Goal: Transaction & Acquisition: Purchase product/service

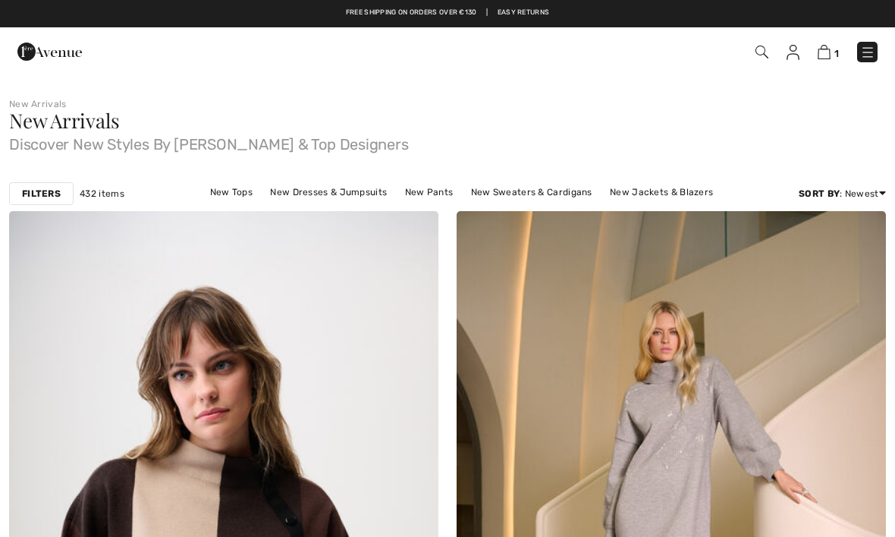
click at [759, 58] on img at bounding box center [762, 52] width 13 height 13
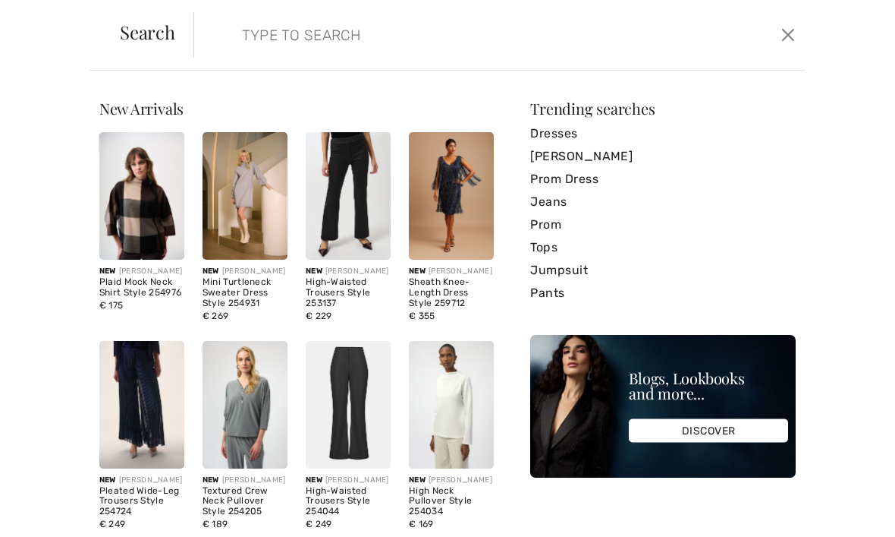
click at [278, 48] on input "search" at bounding box center [436, 35] width 411 height 46
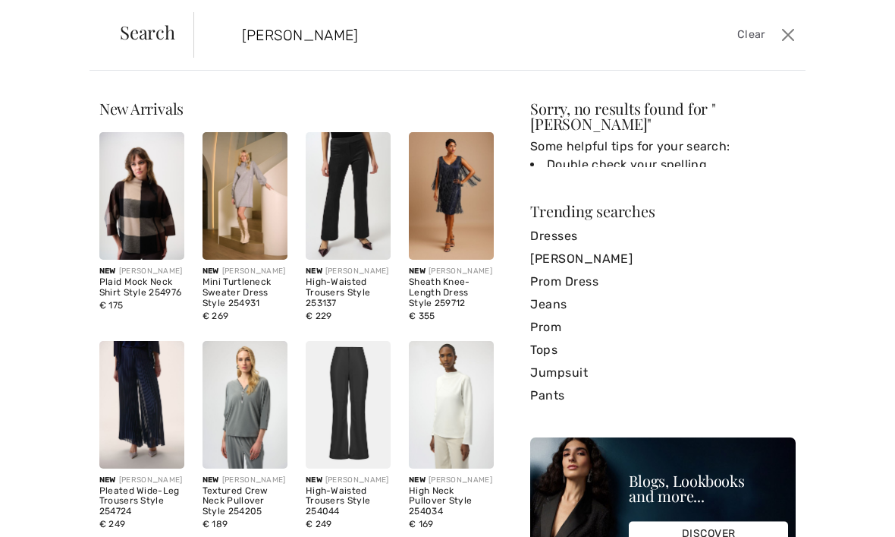
type input "Grey melane"
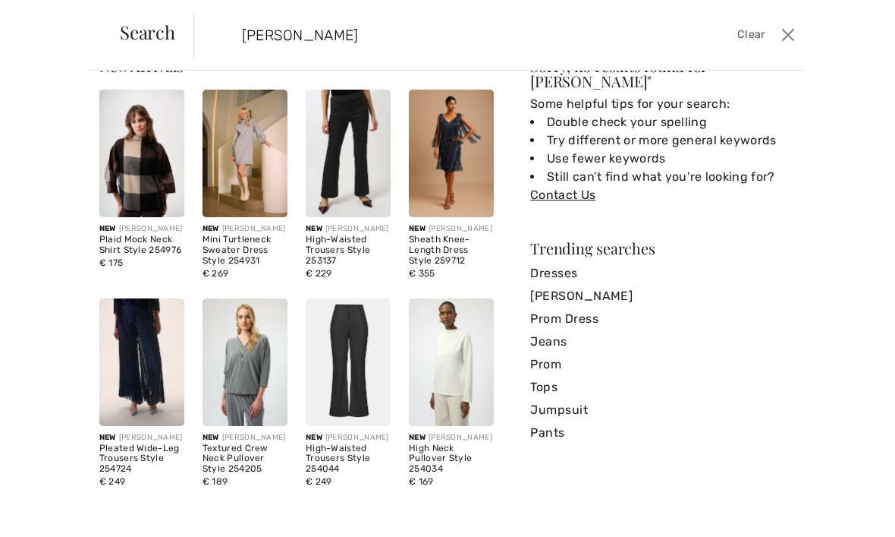
scroll to position [61, 0]
click at [247, 370] on img at bounding box center [245, 361] width 85 height 127
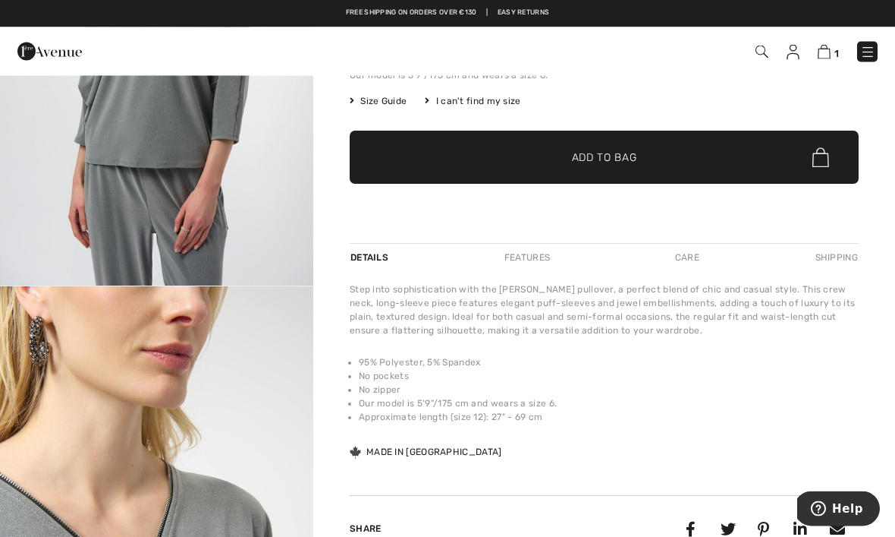
scroll to position [260, 0]
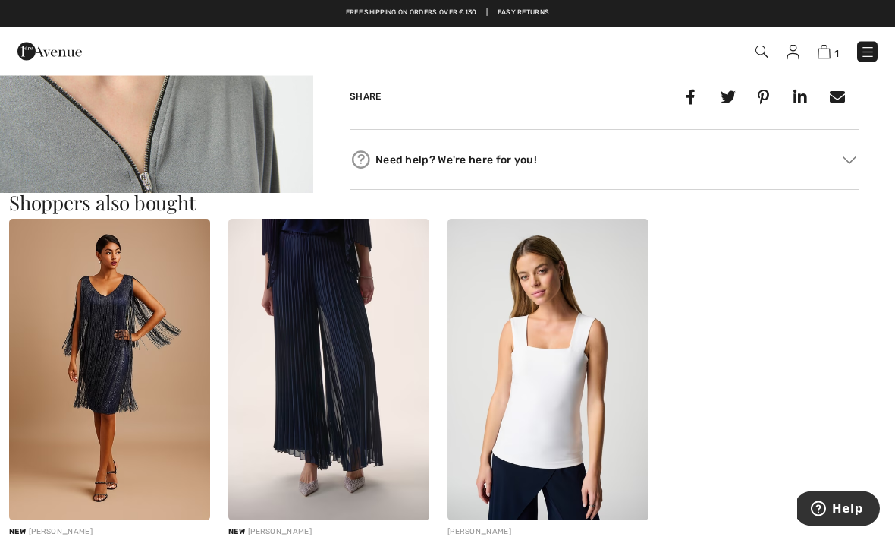
click at [855, 159] on img at bounding box center [850, 161] width 14 height 8
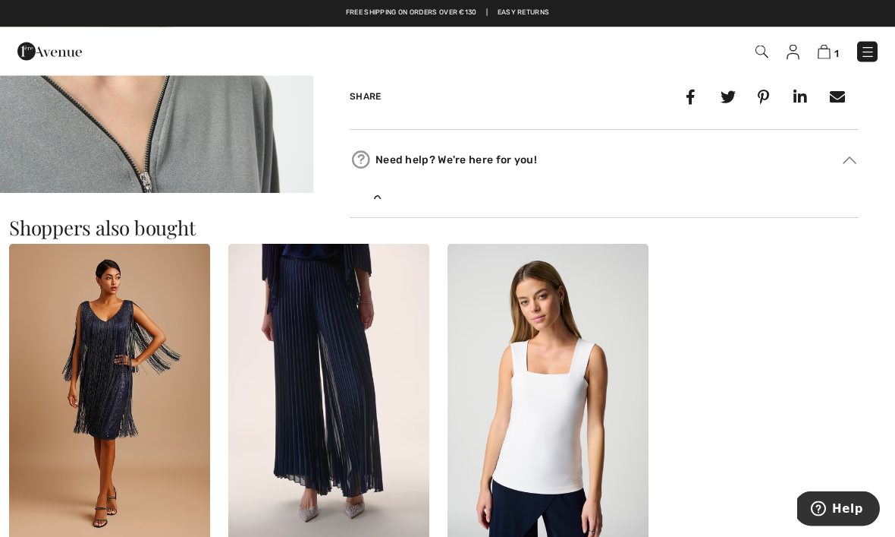
scroll to position [691, 0]
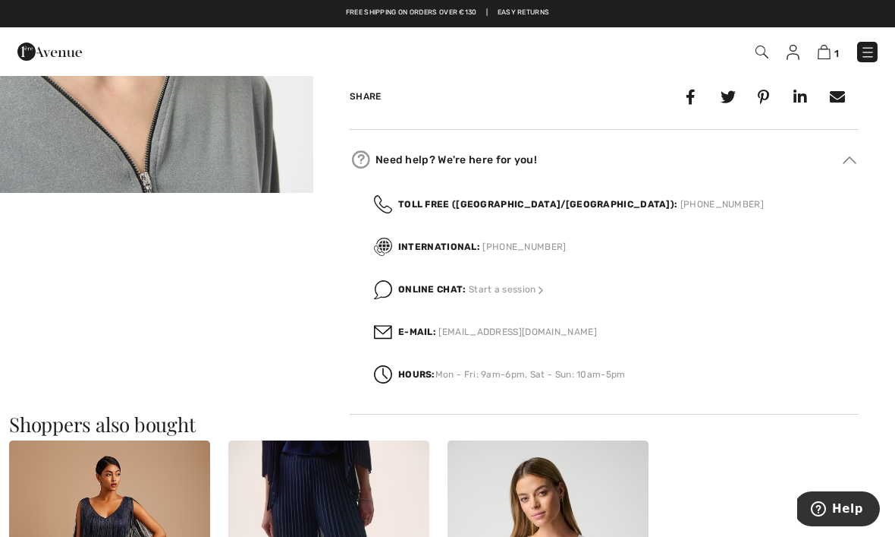
click at [529, 291] on span "Start a session" at bounding box center [508, 289] width 78 height 11
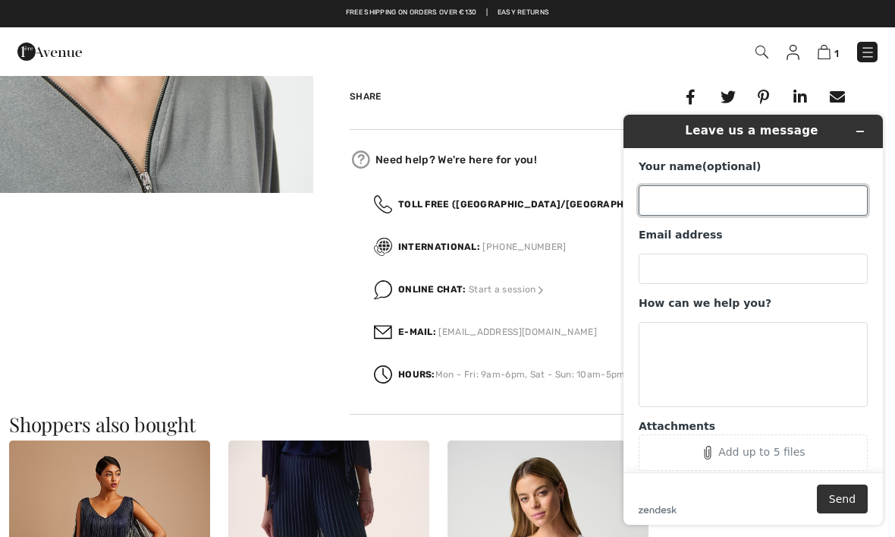
click at [683, 200] on input "Your name (optional)" at bounding box center [753, 200] width 229 height 30
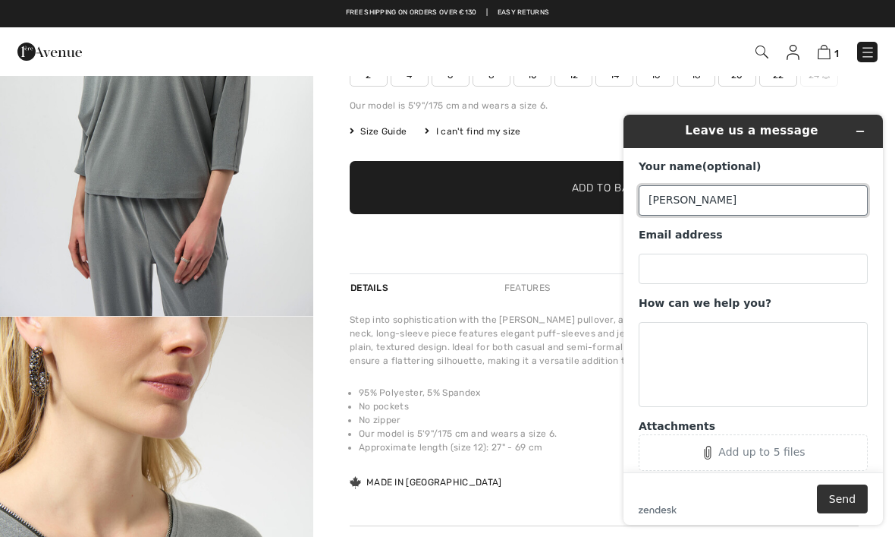
scroll to position [189, 0]
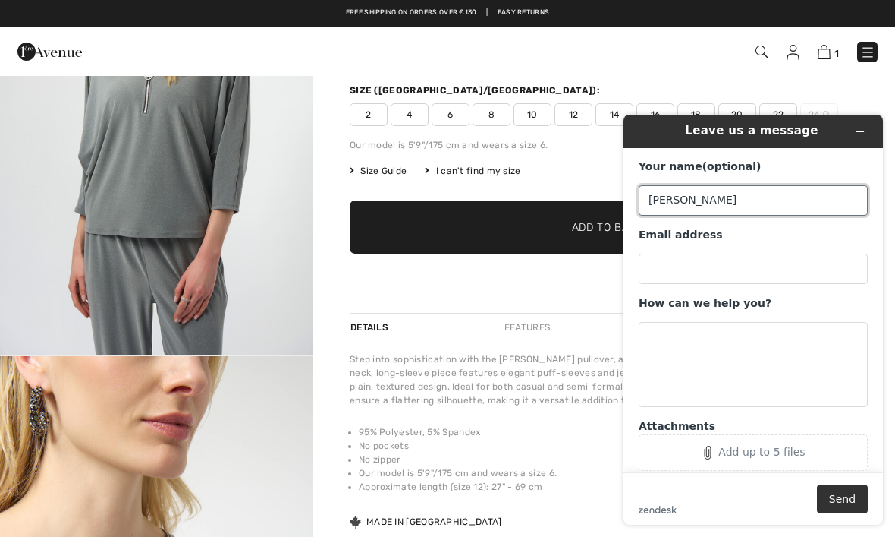
type input "Dirkie"
click at [791, 58] on img at bounding box center [793, 52] width 13 height 15
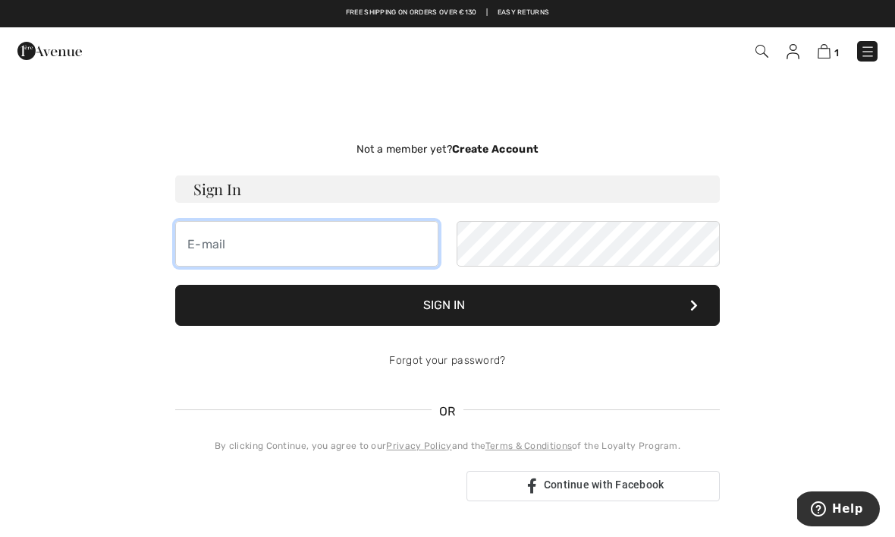
click at [268, 253] on input "email" at bounding box center [306, 244] width 263 height 46
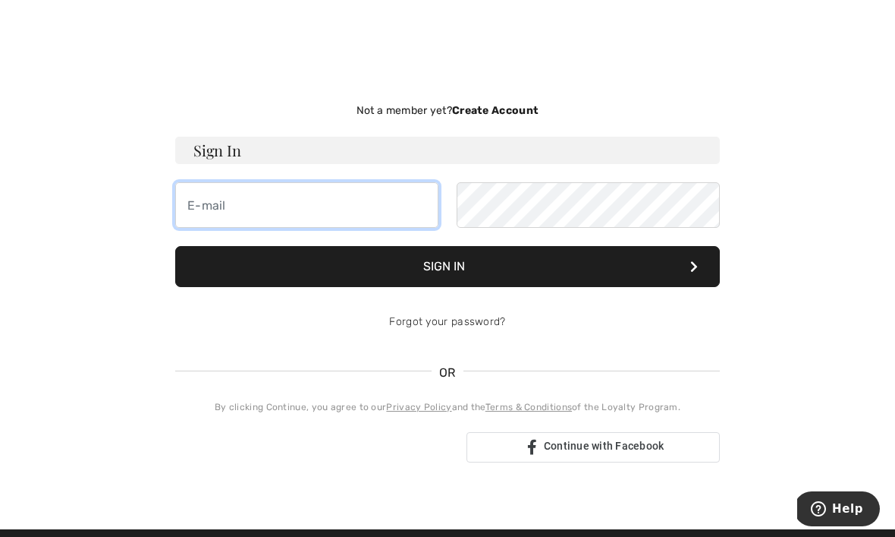
scroll to position [38, 0]
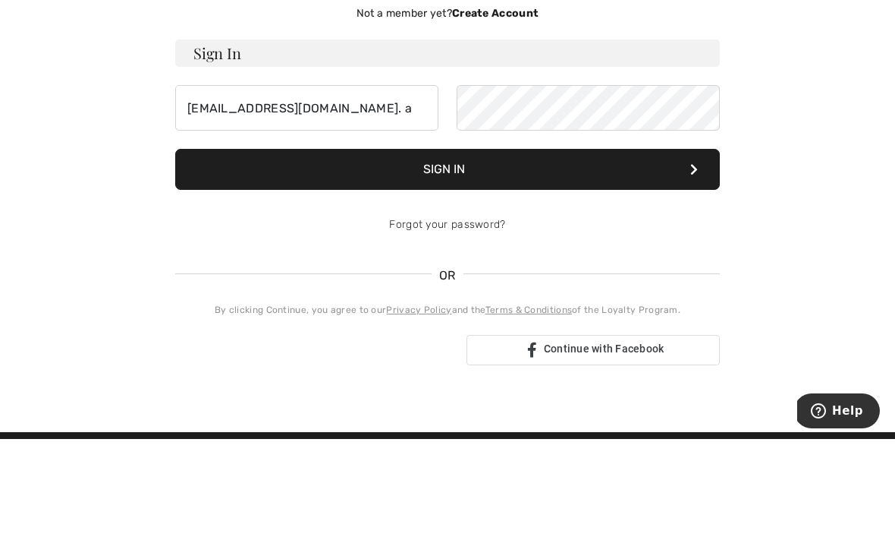
click at [546, 247] on button "Sign In" at bounding box center [447, 267] width 545 height 41
click at [691, 261] on icon at bounding box center [695, 267] width 8 height 12
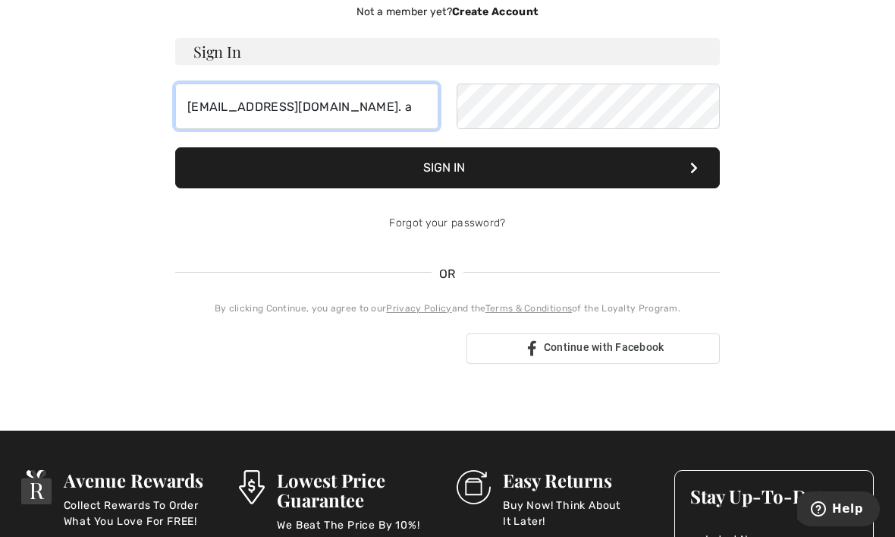
scroll to position [138, 0]
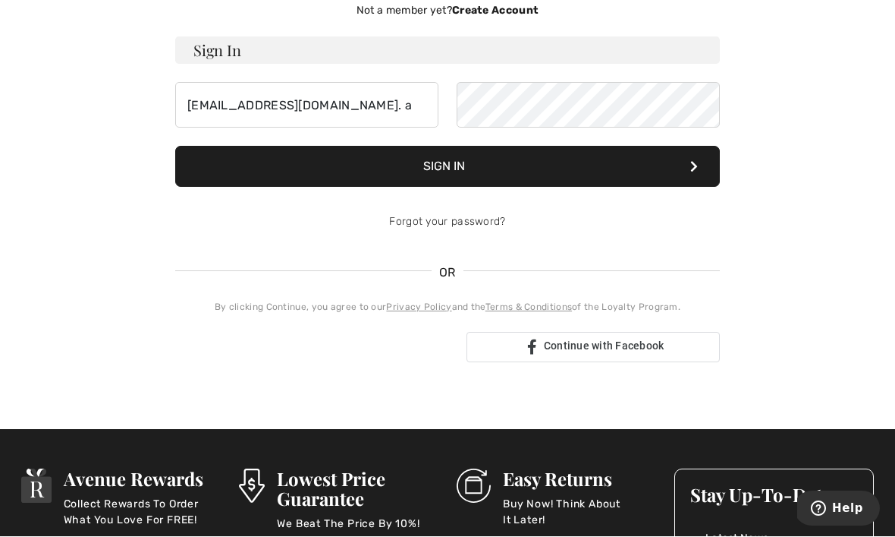
click at [644, 173] on button "Sign In" at bounding box center [447, 166] width 545 height 41
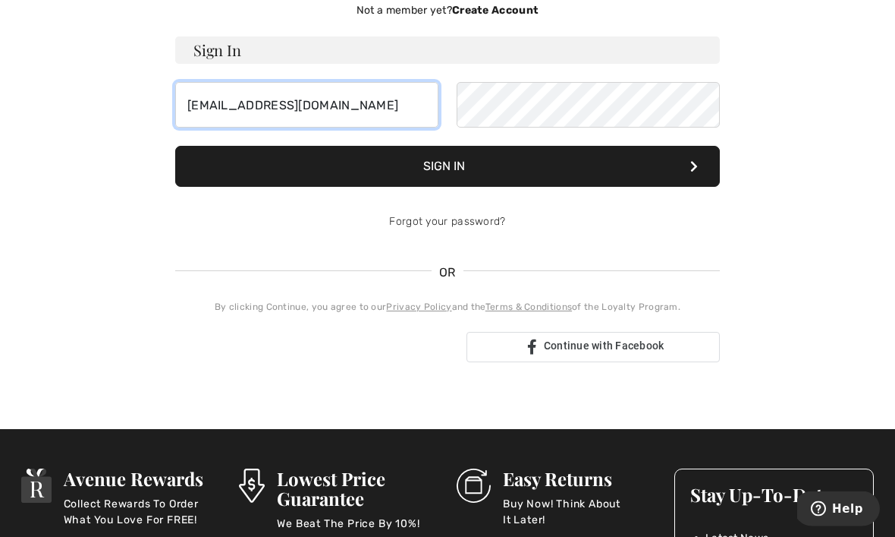
type input "dirkie@truenw.co.za"
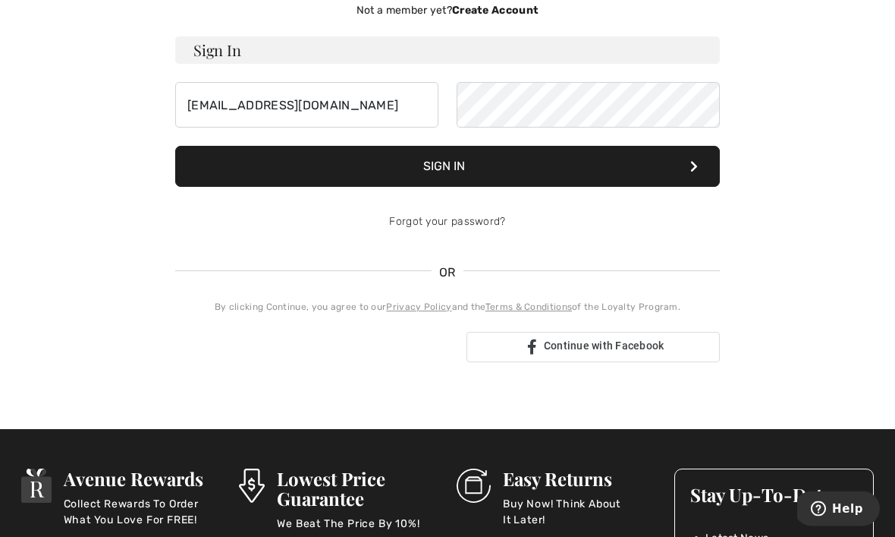
click at [564, 169] on button "Sign In" at bounding box center [447, 166] width 545 height 41
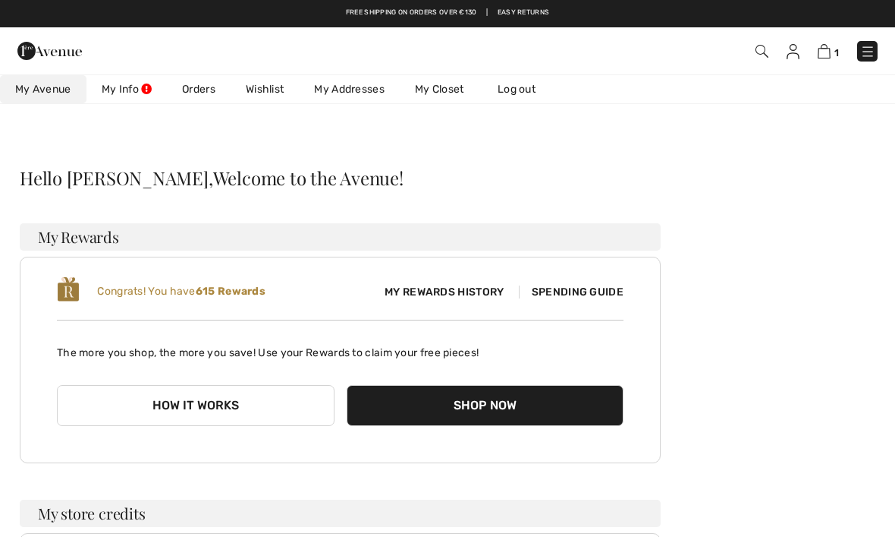
click at [204, 91] on link "Orders" at bounding box center [199, 89] width 64 height 28
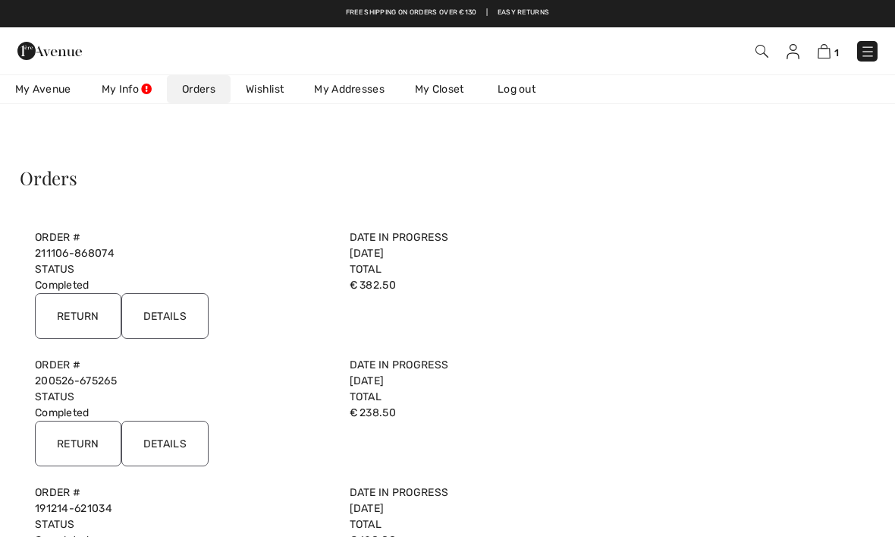
click at [55, 80] on link "My Avenue 615 rewards" at bounding box center [43, 89] width 87 height 28
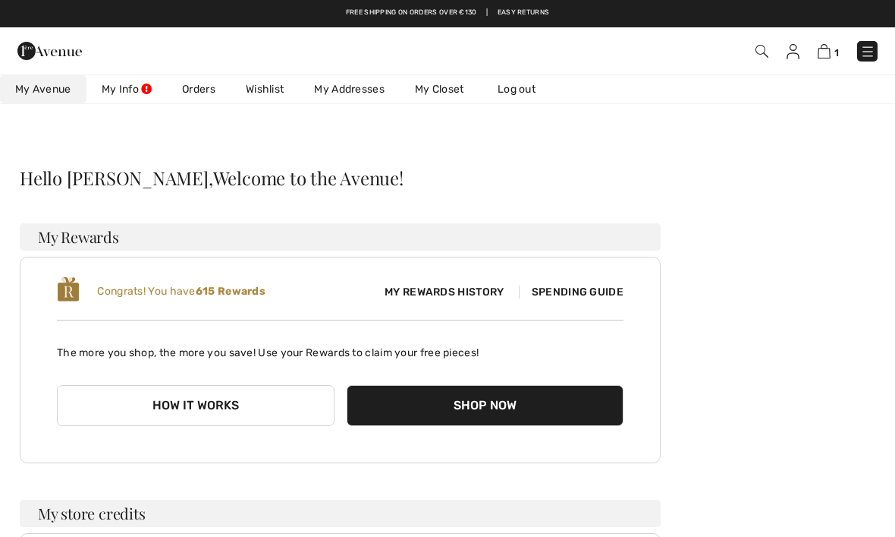
click at [45, 58] on img at bounding box center [49, 51] width 65 height 30
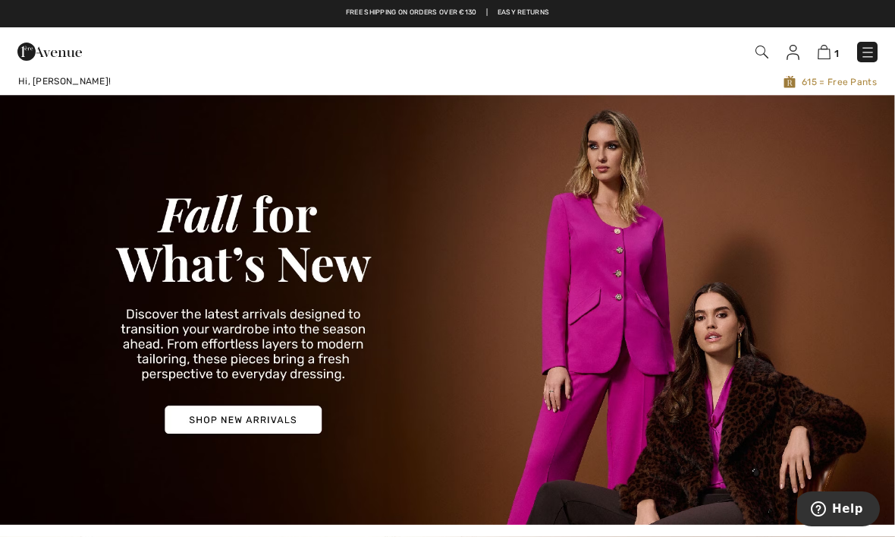
click at [868, 55] on img at bounding box center [868, 52] width 15 height 15
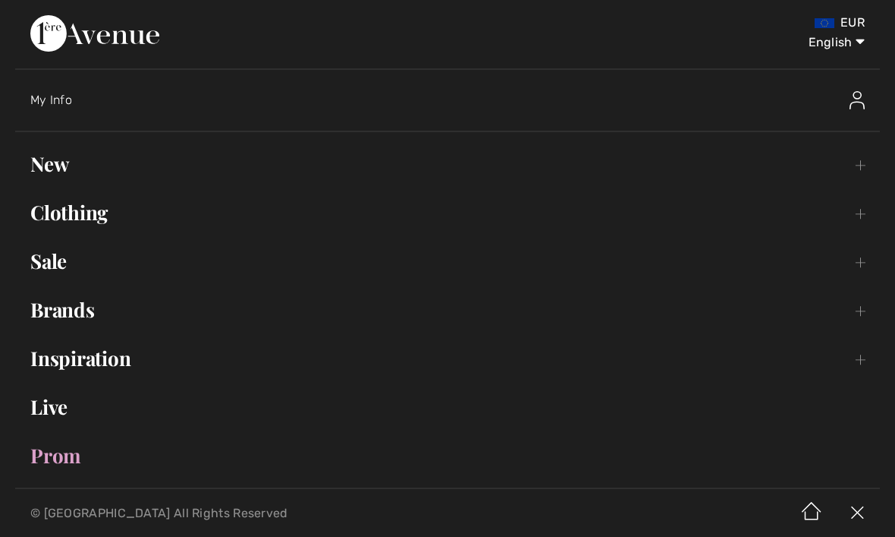
click at [97, 227] on link "Clothing Toggle submenu" at bounding box center [447, 212] width 865 height 33
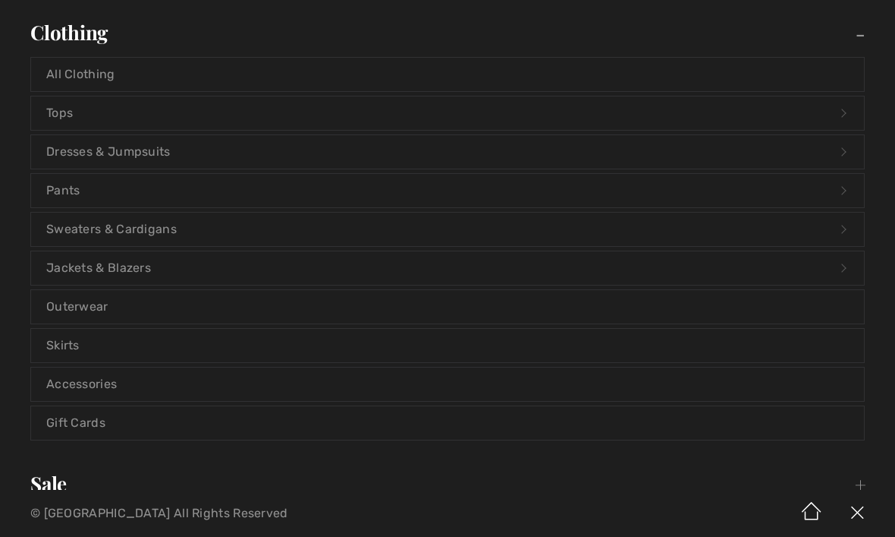
scroll to position [186, 0]
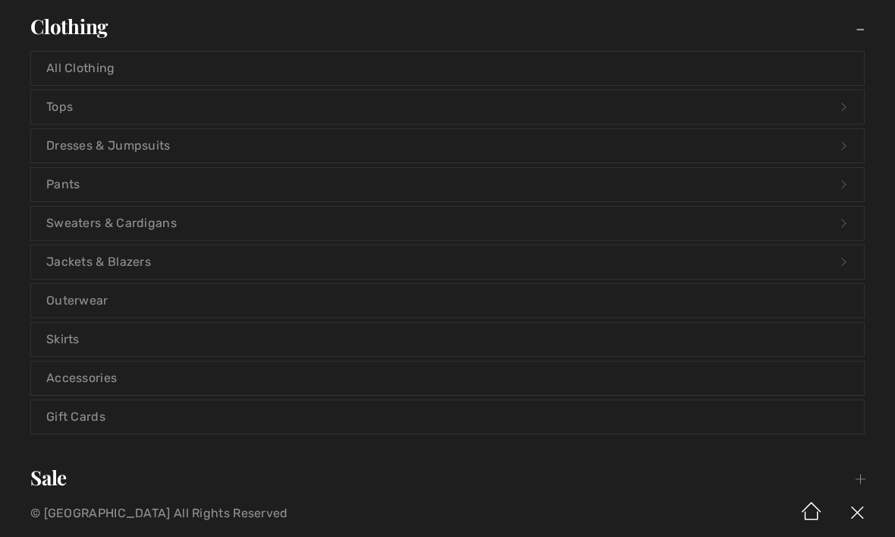
click at [105, 311] on link "Outerwear" at bounding box center [447, 300] width 833 height 33
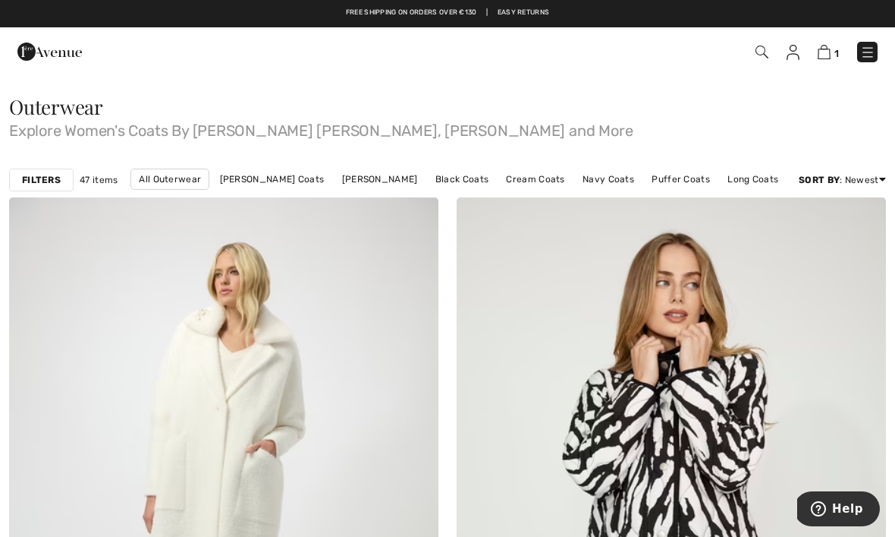
click at [875, 53] on img at bounding box center [868, 52] width 15 height 15
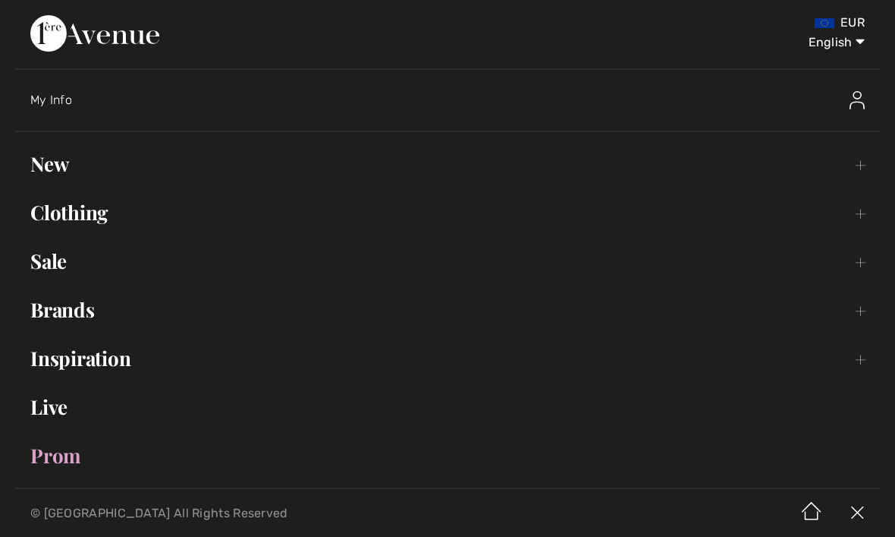
click at [90, 211] on link "Clothing Toggle submenu" at bounding box center [447, 212] width 865 height 33
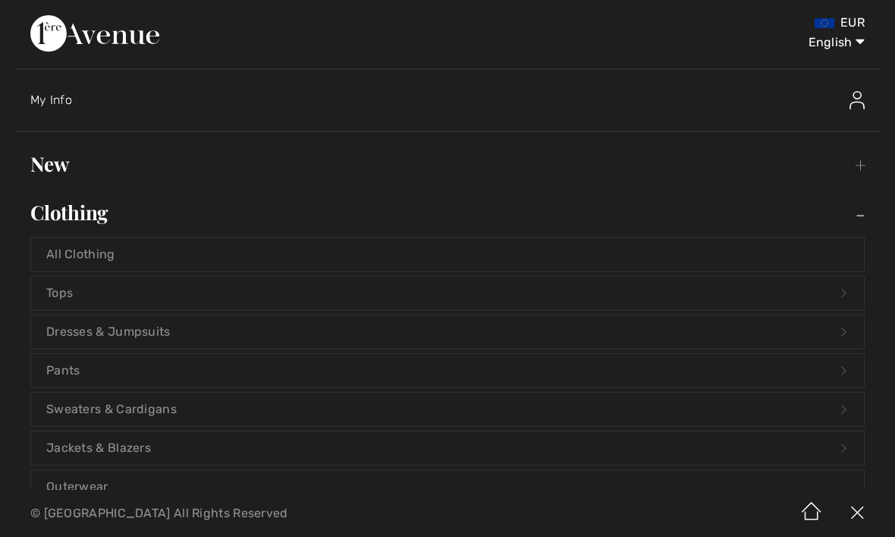
click at [56, 170] on link "New Toggle submenu" at bounding box center [447, 163] width 865 height 33
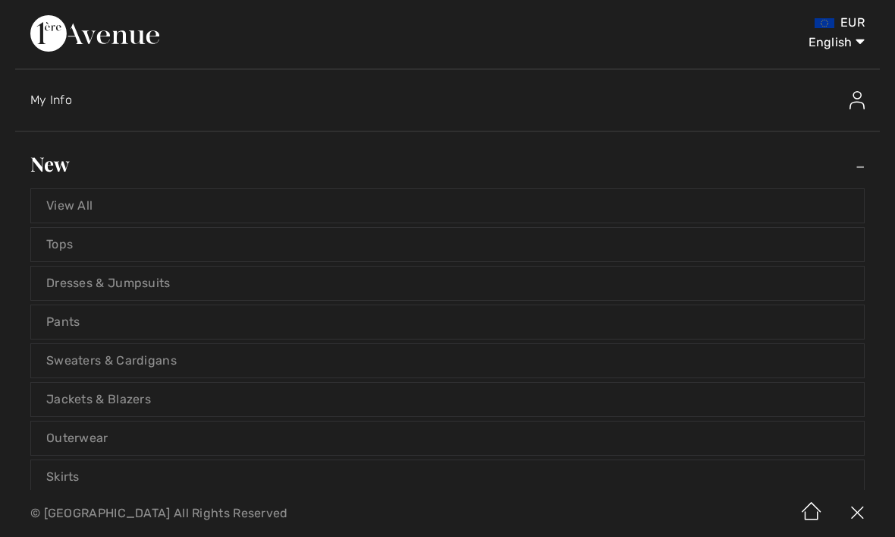
click at [78, 324] on link "Pants" at bounding box center [447, 321] width 833 height 33
click at [93, 326] on link "Pants" at bounding box center [447, 321] width 833 height 33
click at [99, 324] on link "Pants" at bounding box center [447, 321] width 833 height 33
click at [82, 318] on link "Pants" at bounding box center [447, 321] width 833 height 33
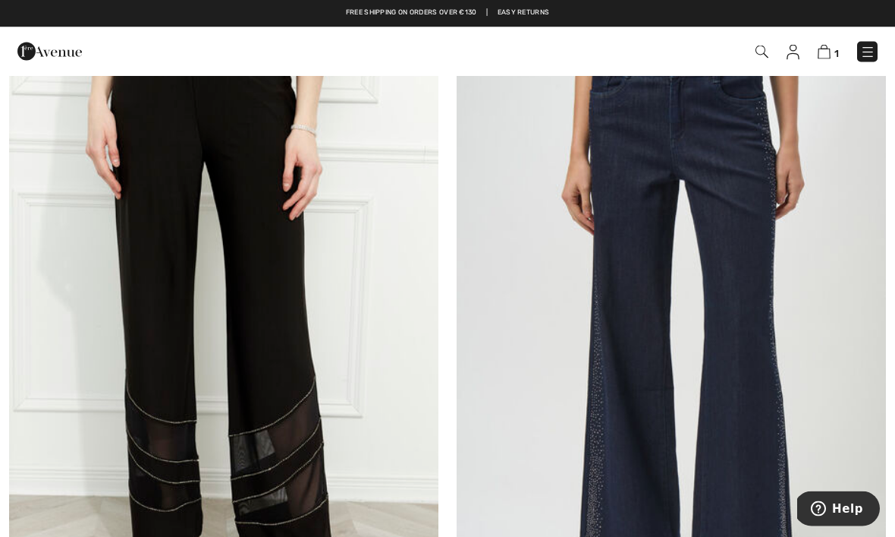
scroll to position [3058, 0]
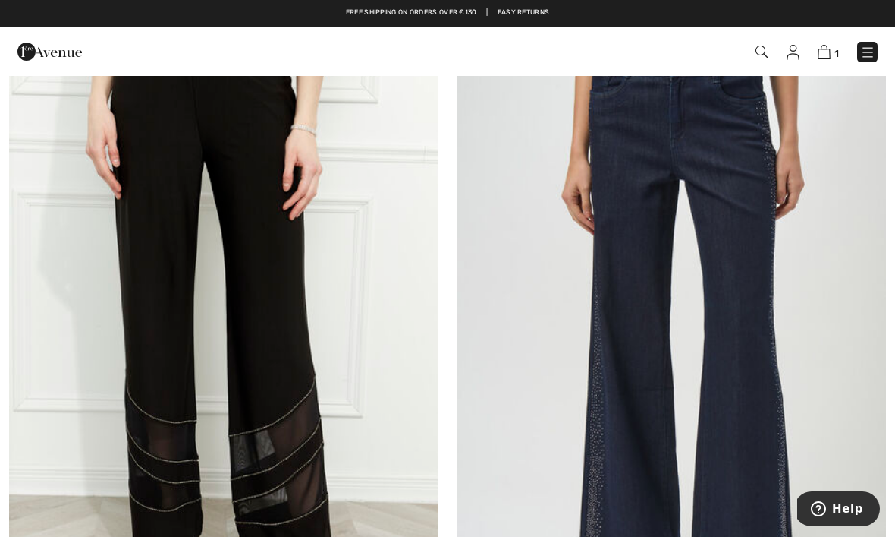
click at [767, 54] on img at bounding box center [762, 52] width 13 height 13
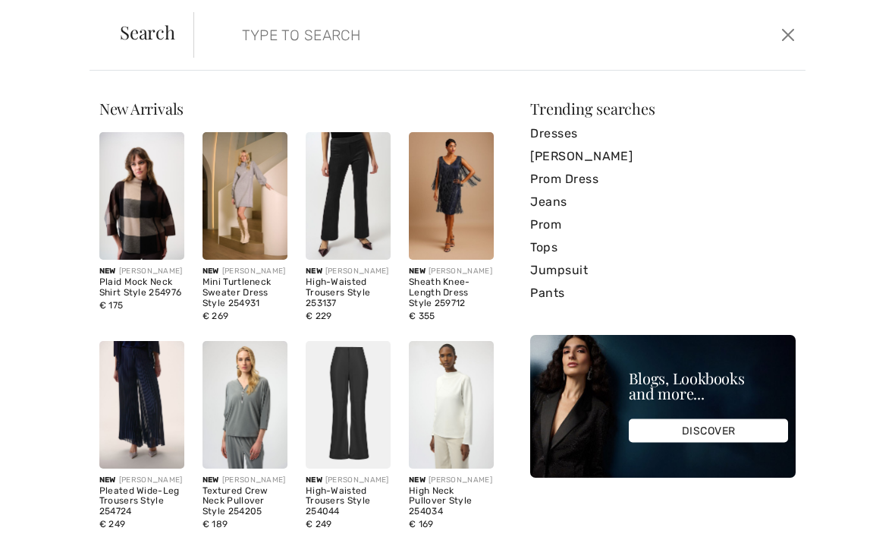
click at [330, 30] on input "search" at bounding box center [436, 35] width 411 height 46
type input "[PERSON_NAME]"
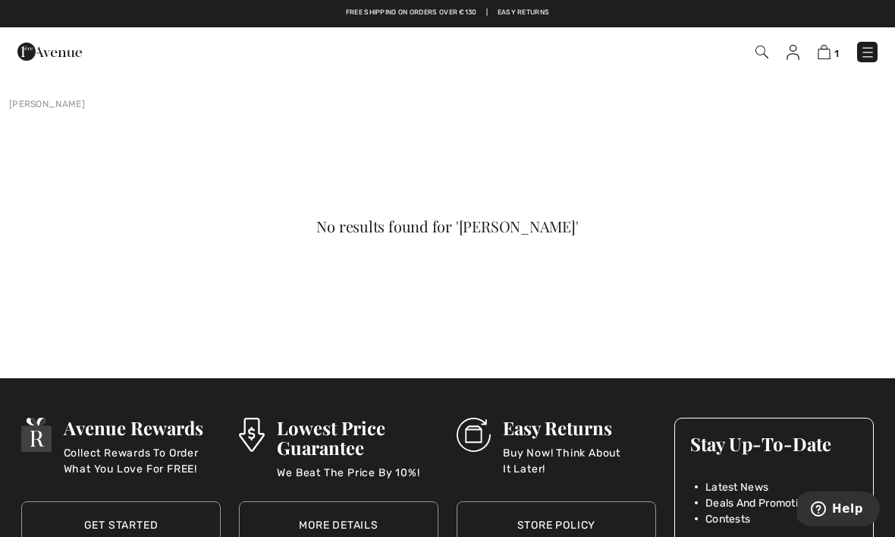
click at [831, 55] on img at bounding box center [824, 52] width 13 height 14
click at [825, 58] on img at bounding box center [824, 52] width 13 height 14
click at [871, 58] on img at bounding box center [868, 52] width 15 height 15
click at [829, 58] on div "Close menu" at bounding box center [447, 268] width 895 height 537
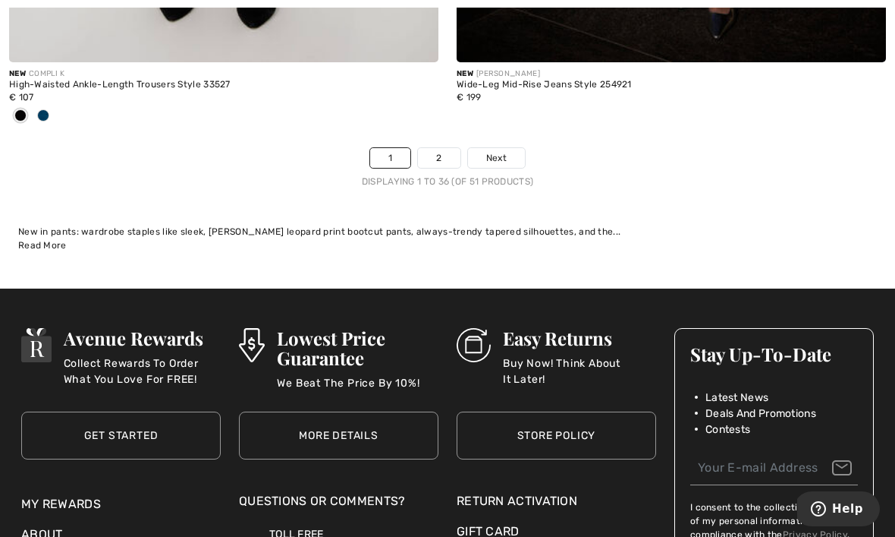
scroll to position [13286, 0]
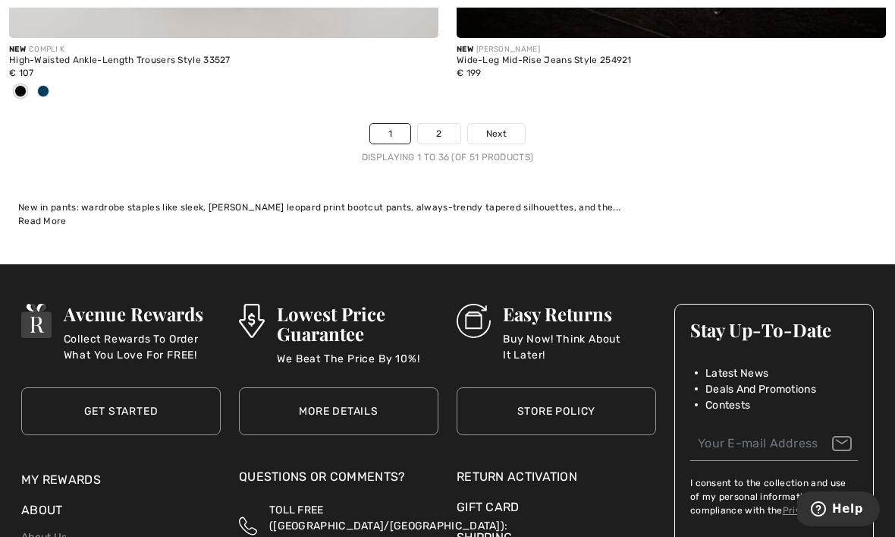
click at [506, 128] on span "Next" at bounding box center [496, 134] width 20 height 14
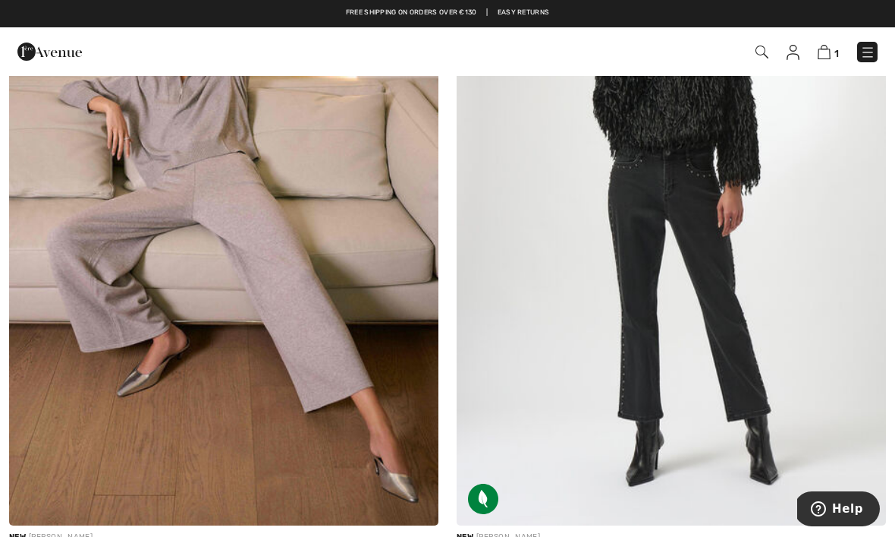
scroll to position [2445, 0]
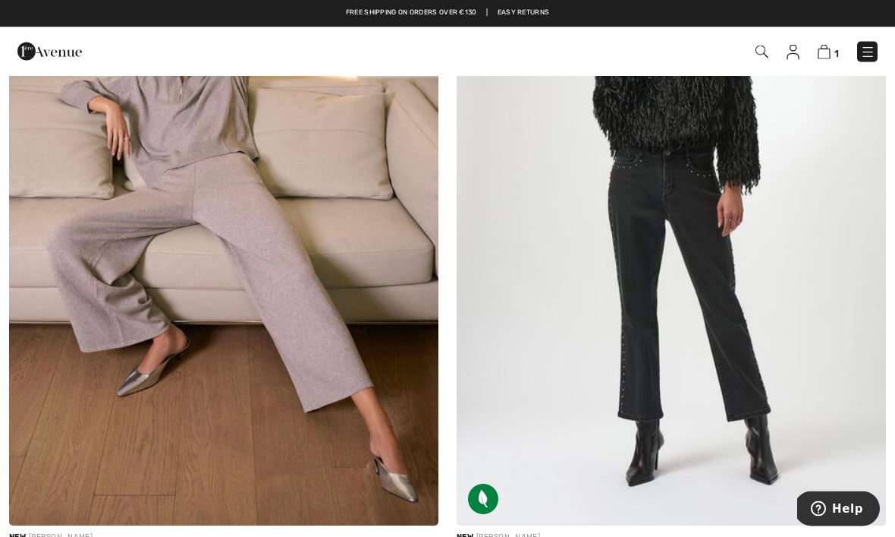
click at [93, 349] on img at bounding box center [224, 204] width 430 height 644
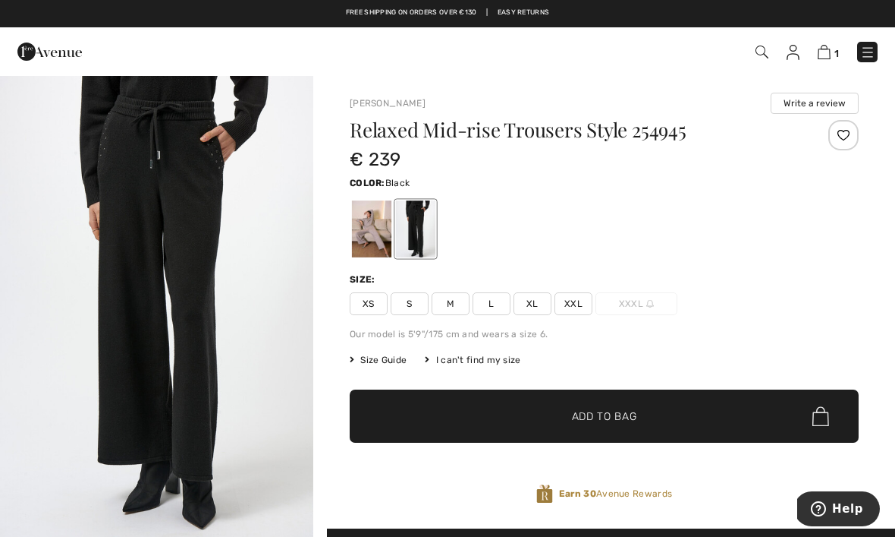
click at [67, 217] on img "1 / 5" at bounding box center [156, 309] width 313 height 470
click at [365, 235] on div at bounding box center [371, 228] width 39 height 57
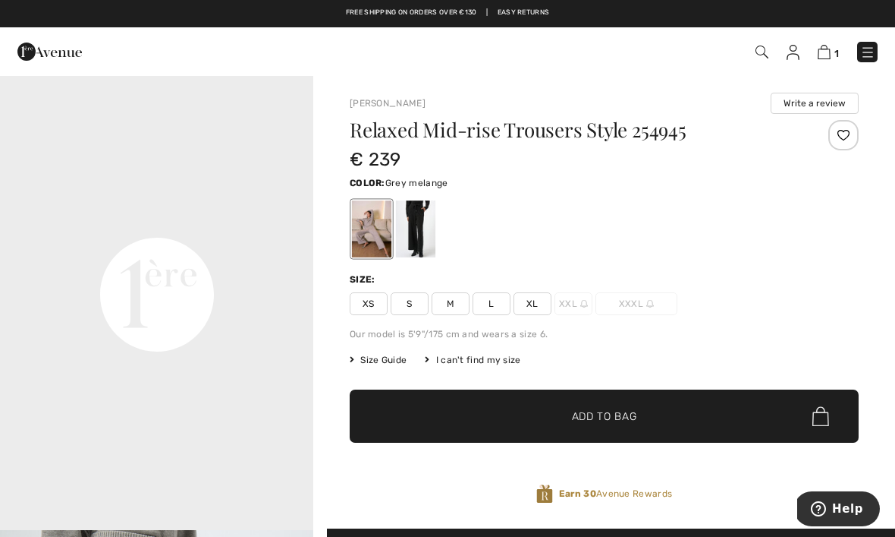
scroll to position [38, 0]
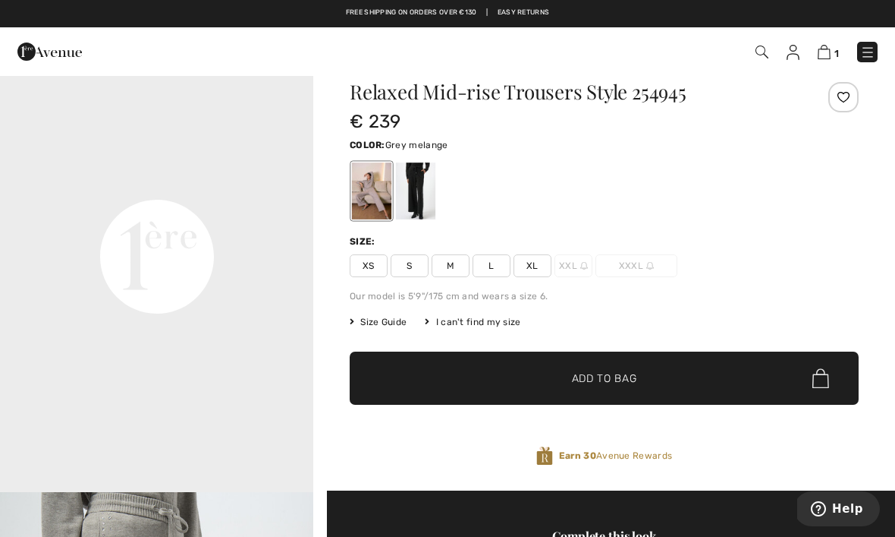
click at [386, 325] on span "Size Guide" at bounding box center [378, 322] width 57 height 14
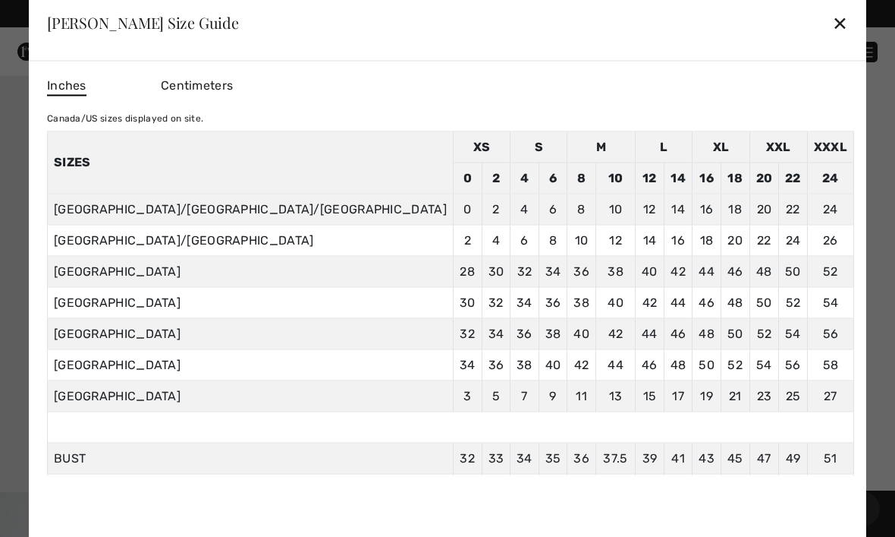
click at [832, 27] on div "✕" at bounding box center [840, 23] width 16 height 32
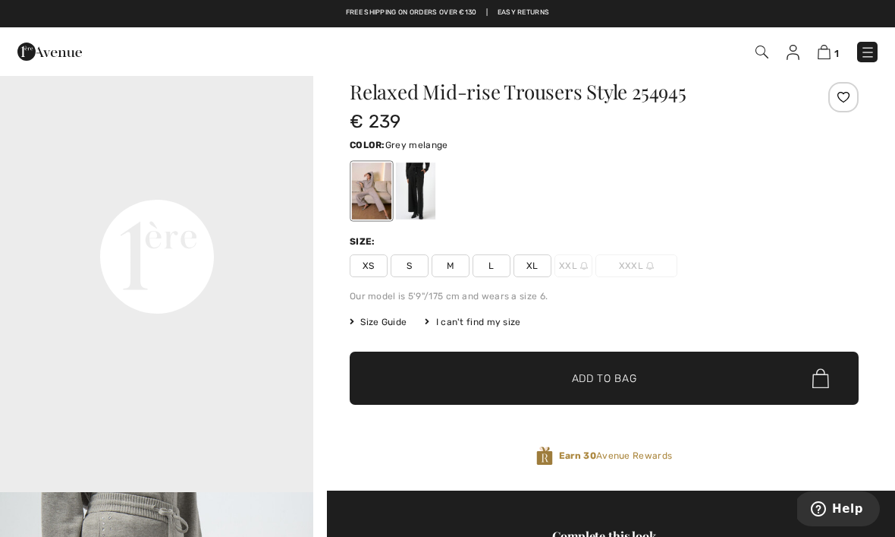
click at [452, 267] on span "M" at bounding box center [451, 265] width 38 height 23
click at [654, 379] on span "✔ Added to Bag Add to Bag" at bounding box center [604, 377] width 509 height 53
click at [827, 52] on img at bounding box center [823, 52] width 13 height 14
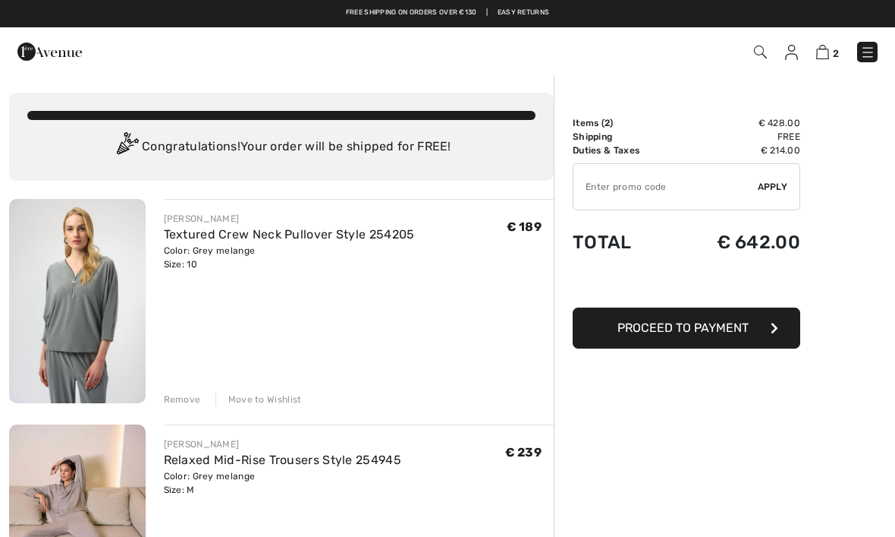
click at [729, 335] on button "Proceed to Payment" at bounding box center [687, 327] width 228 height 41
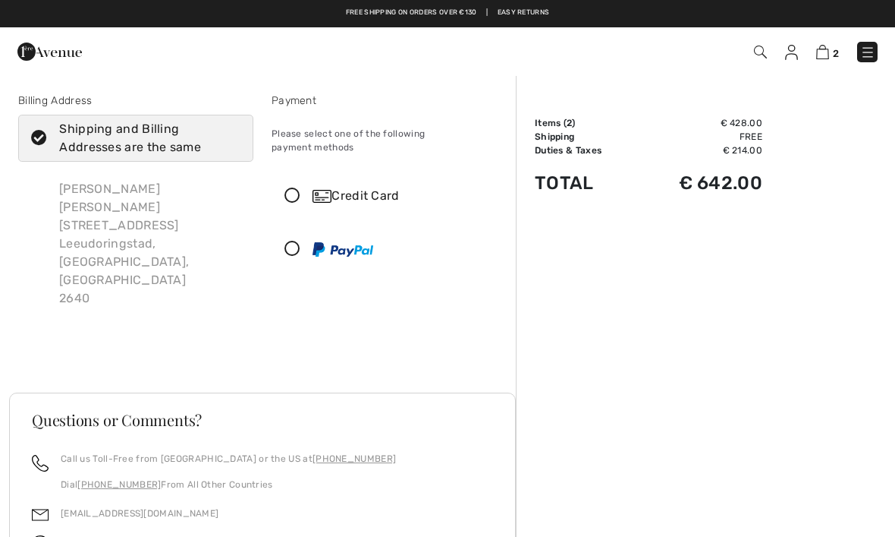
click at [309, 188] on icon at bounding box center [292, 196] width 40 height 16
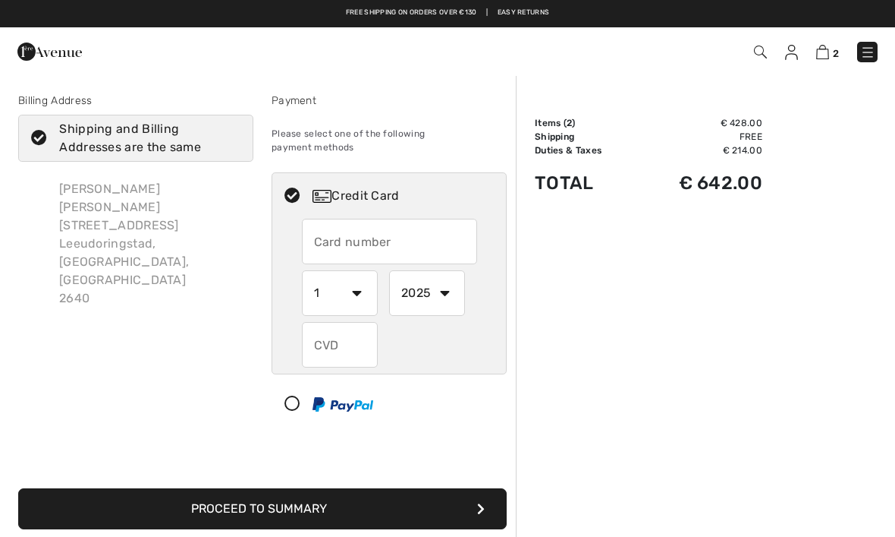
click at [398, 223] on input "text" at bounding box center [389, 242] width 175 height 46
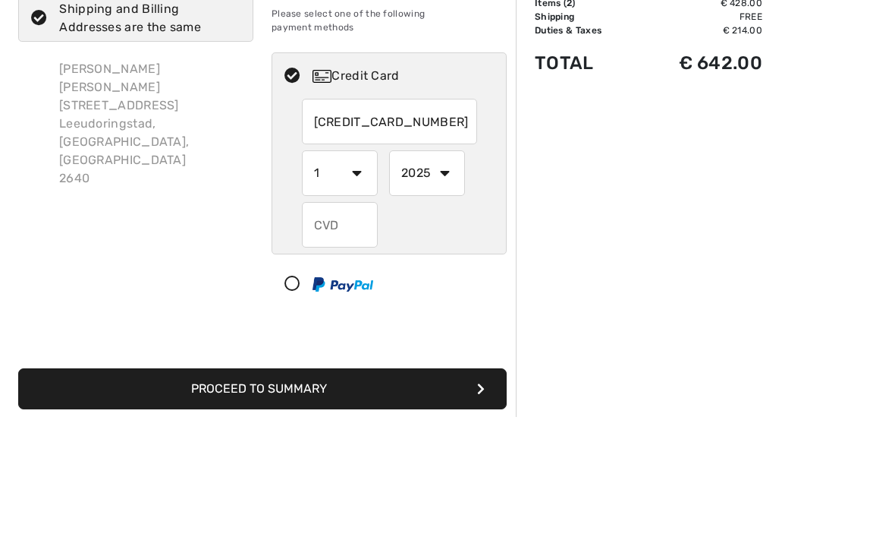
type input "4901368209668303"
click at [364, 270] on select "1 2 3 4 5 6 7 8 9 10 11 12" at bounding box center [340, 293] width 76 height 46
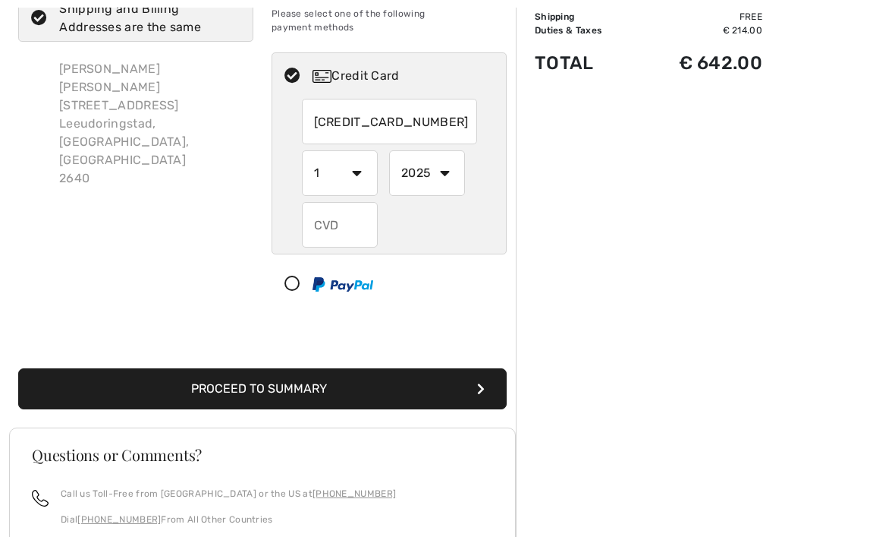
select select "10"
click at [439, 160] on select "2025 2026 2027 2028 2029 2030 2031 2032 2033 2034 2035" at bounding box center [427, 173] width 76 height 46
click at [338, 217] on input "text" at bounding box center [340, 225] width 76 height 46
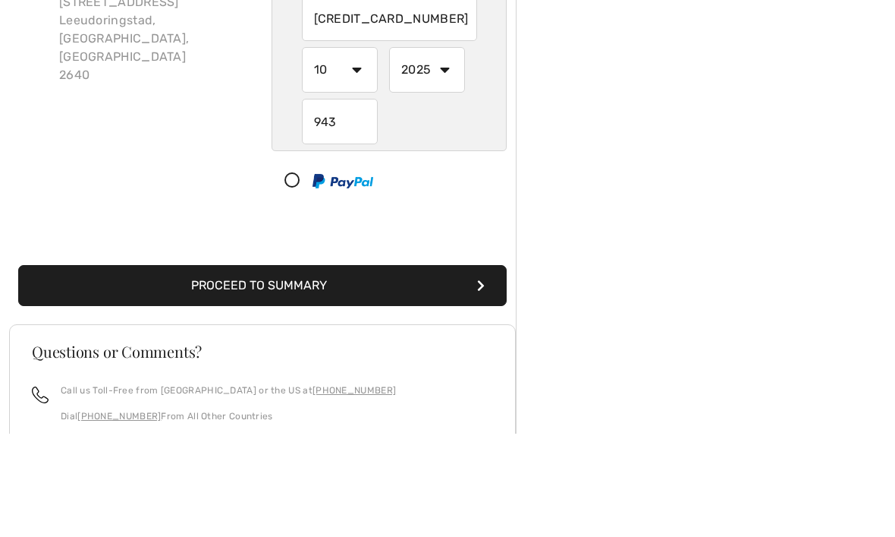
scroll to position [223, 0]
type input "943"
click at [389, 275] on button "Proceed to Summary" at bounding box center [262, 285] width 489 height 41
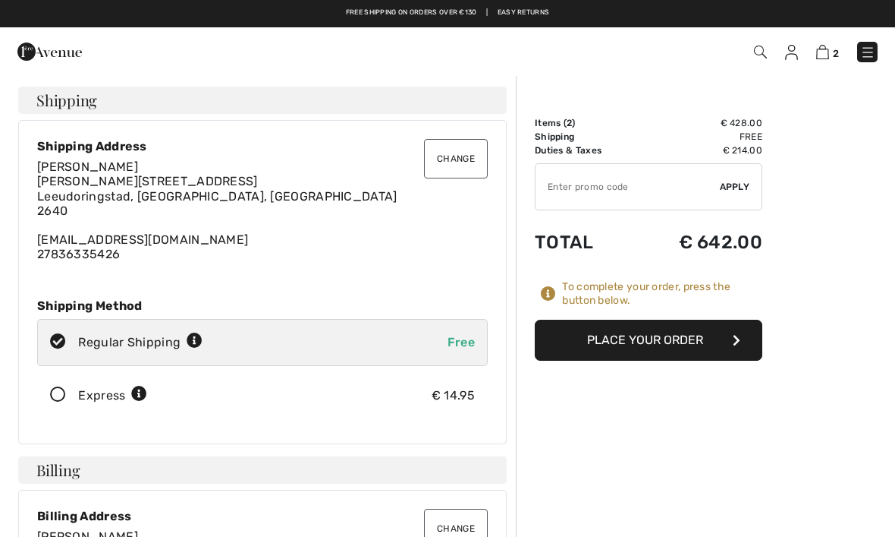
click at [61, 398] on icon at bounding box center [58, 395] width 40 height 16
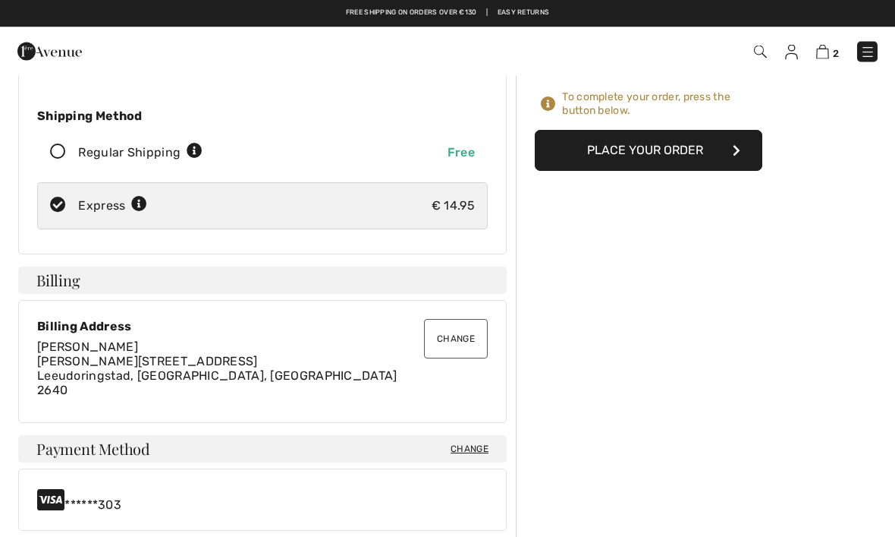
scroll to position [190, 0]
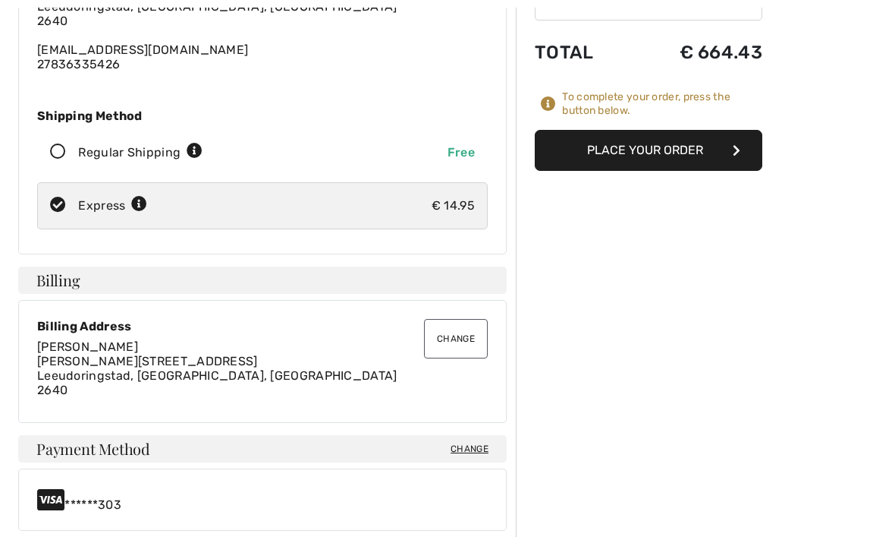
click at [699, 153] on button "Place Your Order" at bounding box center [649, 150] width 228 height 41
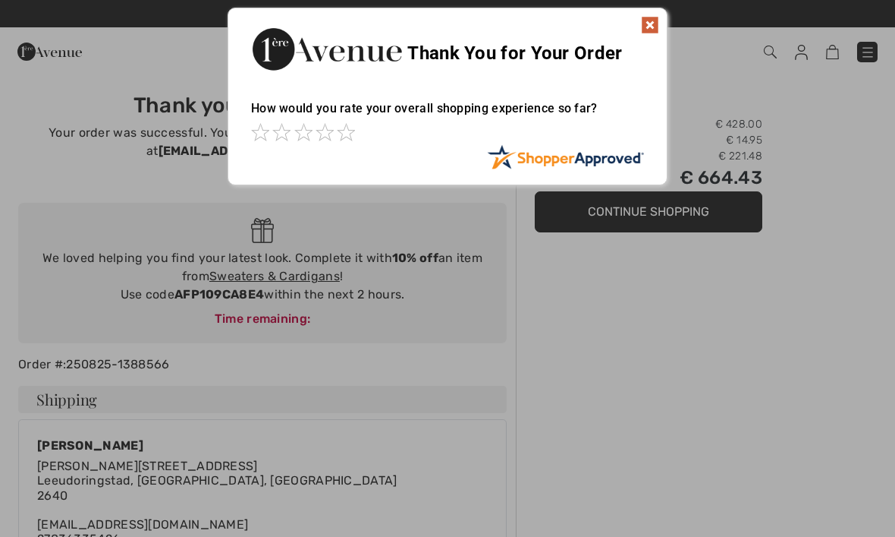
click at [647, 27] on img at bounding box center [650, 25] width 18 height 18
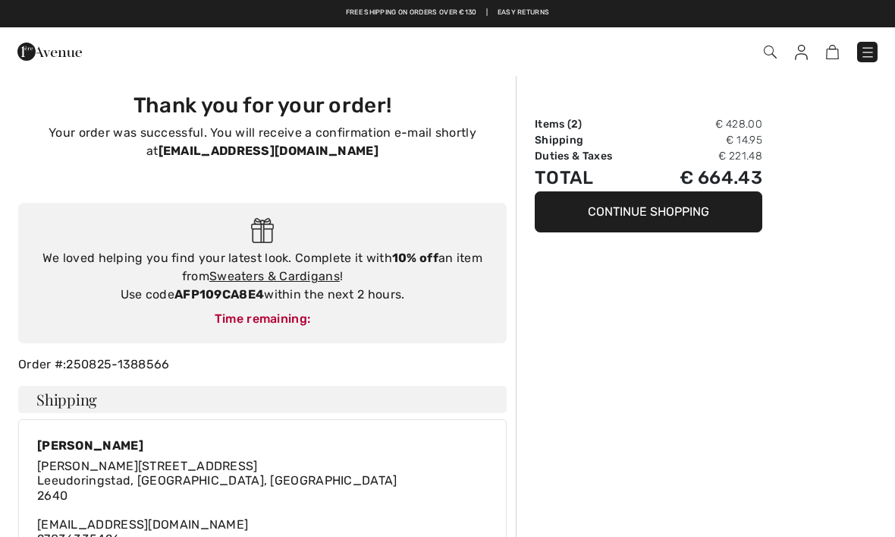
click at [65, 52] on img at bounding box center [49, 51] width 65 height 30
click at [41, 59] on img at bounding box center [49, 51] width 65 height 30
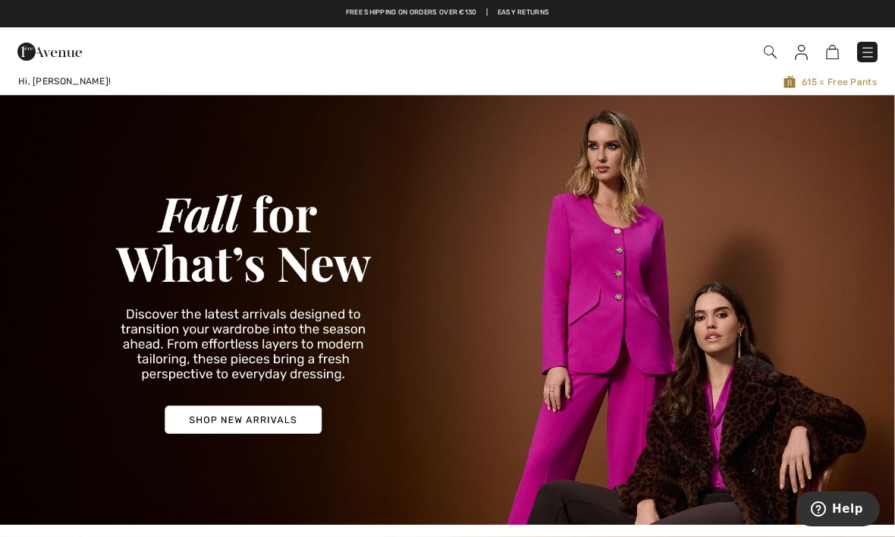
click at [805, 55] on img at bounding box center [801, 52] width 13 height 15
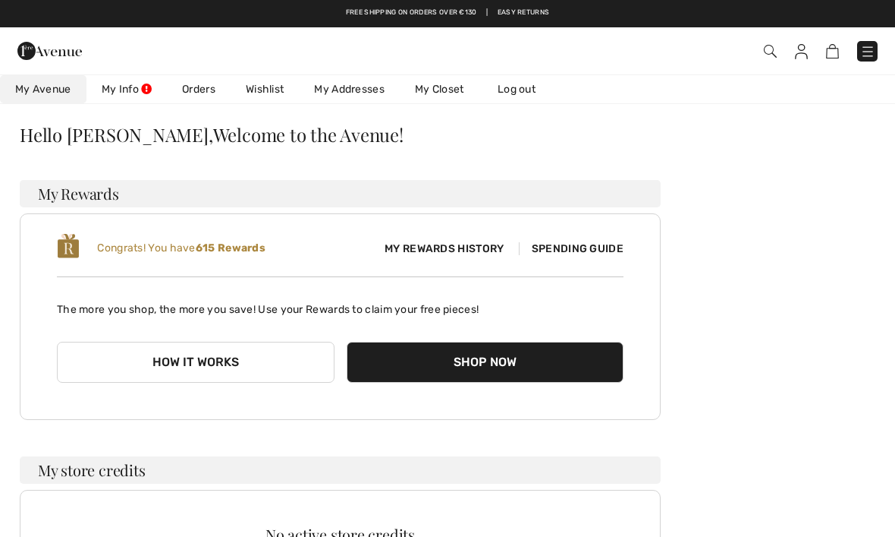
scroll to position [45, 0]
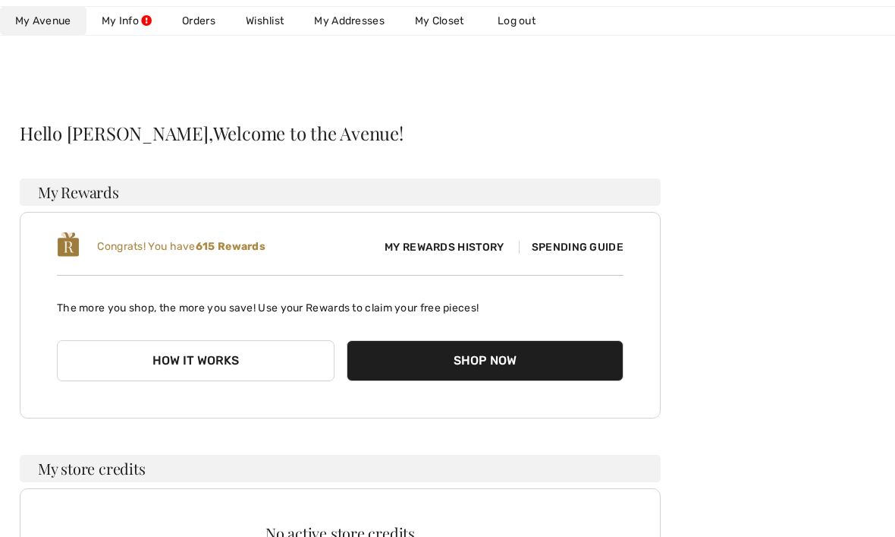
click at [131, 30] on link "My Info" at bounding box center [127, 21] width 80 height 28
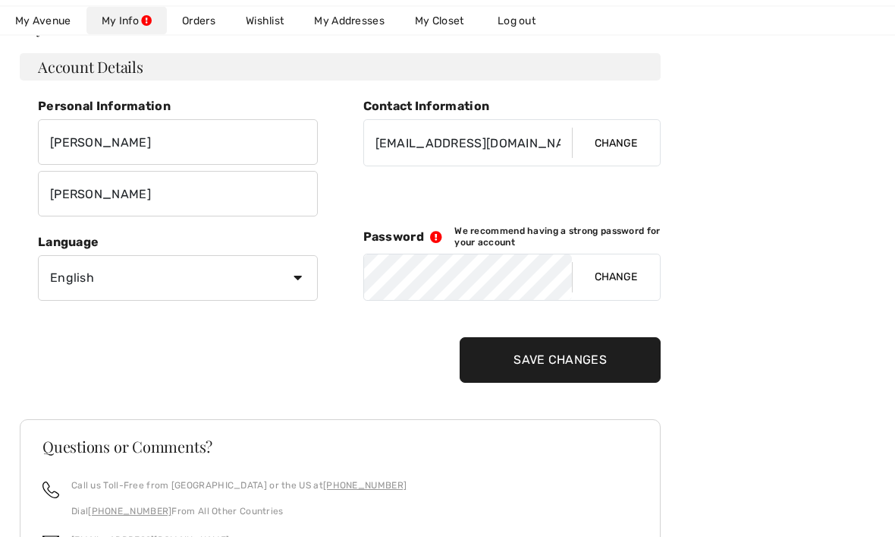
scroll to position [164, 0]
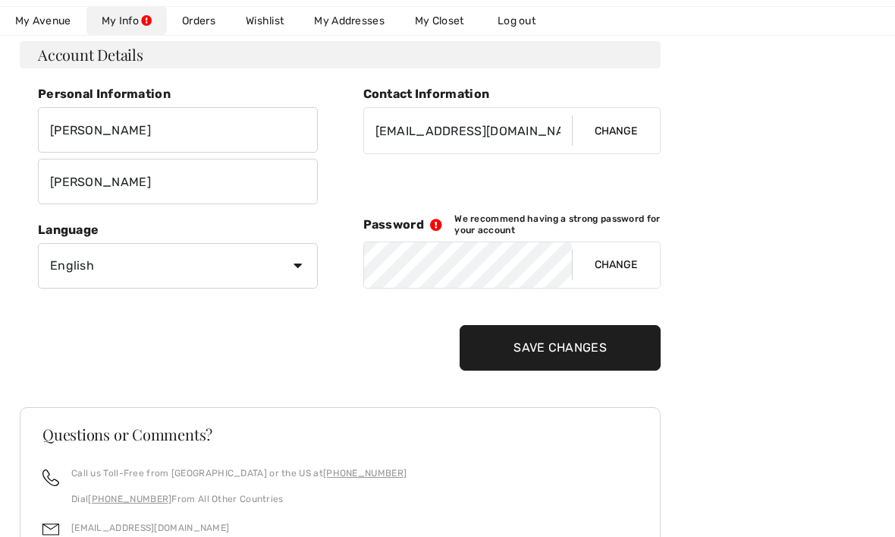
click at [622, 352] on input "Save Changes" at bounding box center [560, 348] width 201 height 46
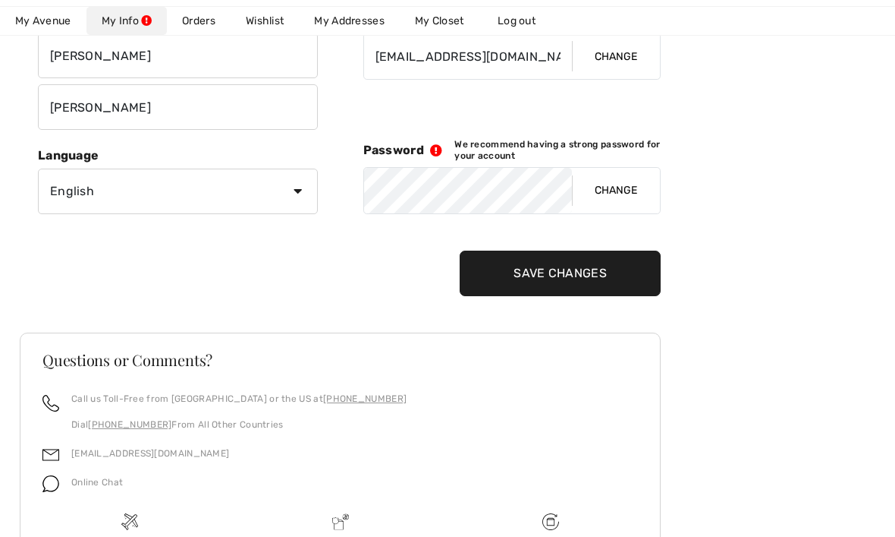
scroll to position [241, 0]
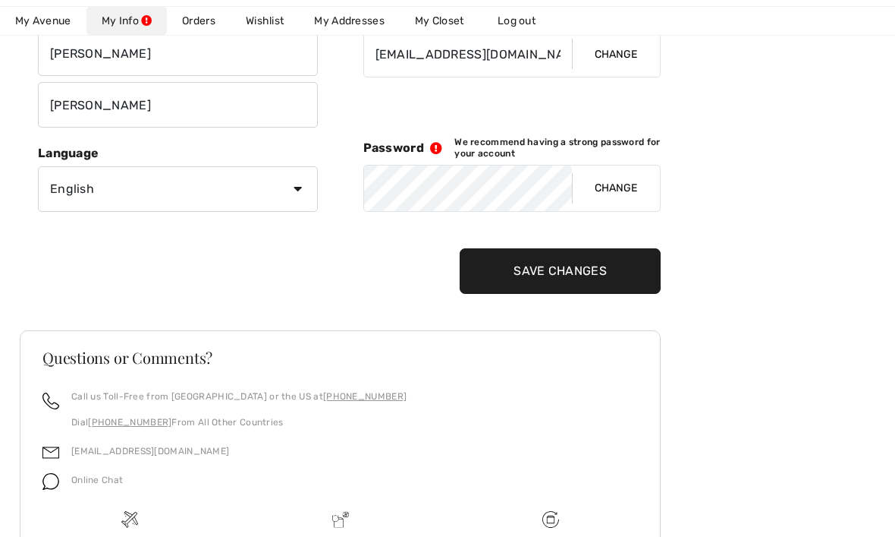
click at [623, 195] on button "Change" at bounding box center [616, 188] width 88 height 46
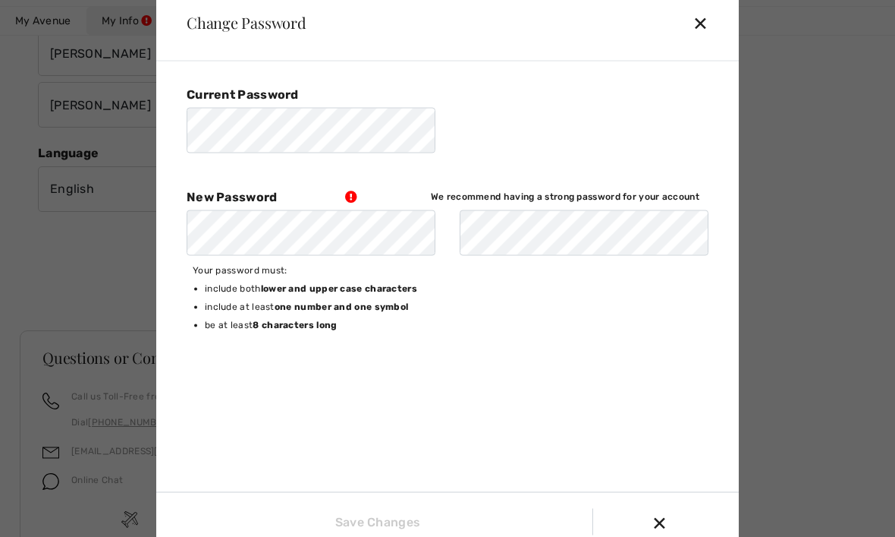
click at [699, 39] on div "✕" at bounding box center [707, 23] width 28 height 32
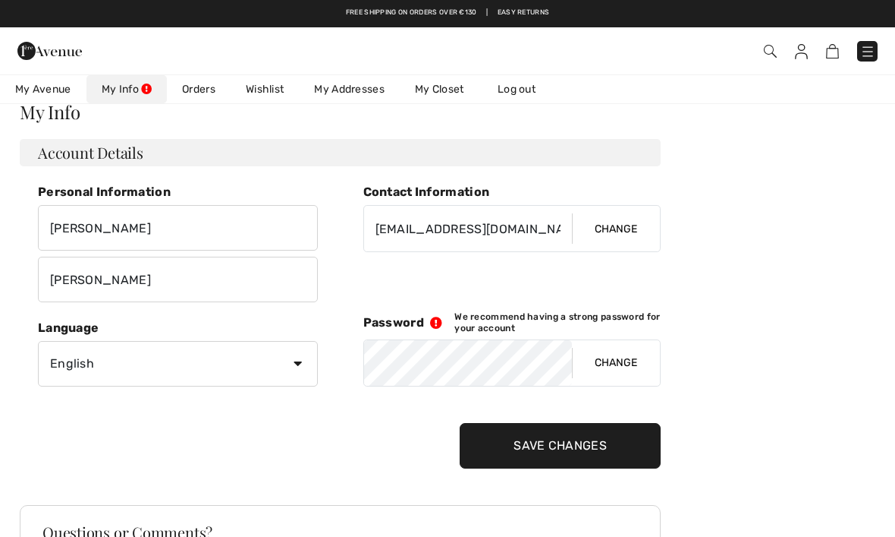
scroll to position [0, 0]
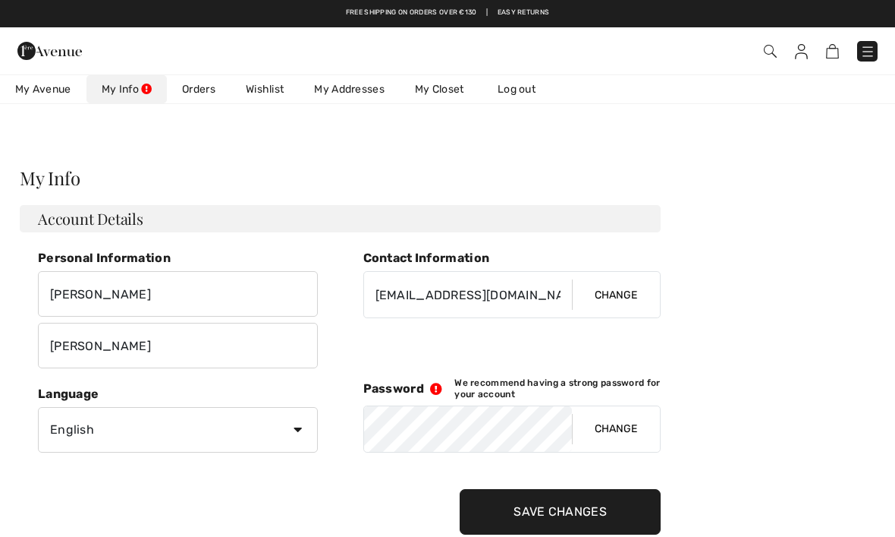
click at [49, 95] on span "My Avenue" at bounding box center [43, 89] width 56 height 16
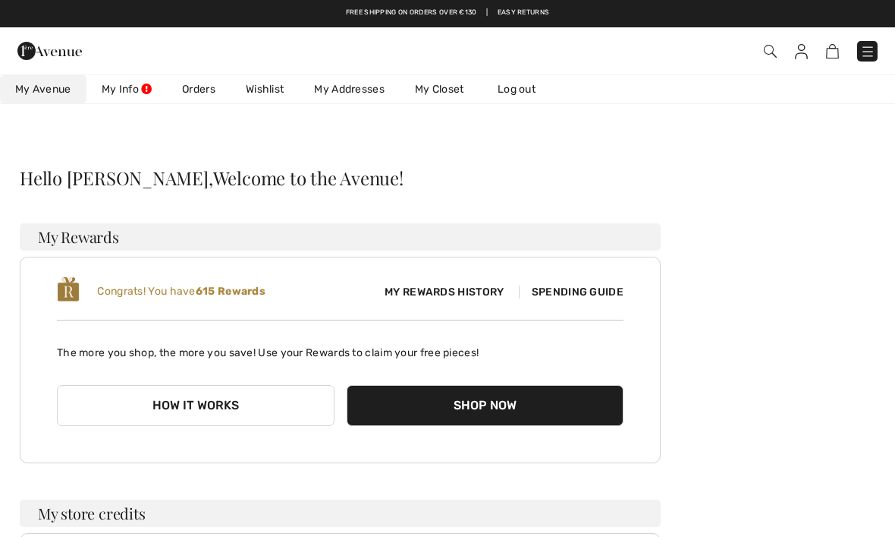
click at [55, 53] on img at bounding box center [49, 51] width 65 height 30
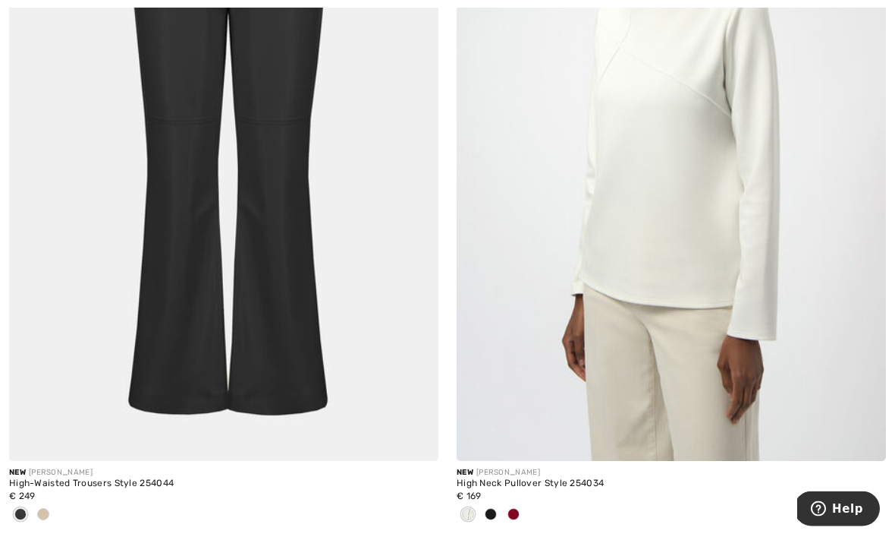
scroll to position [2536, 0]
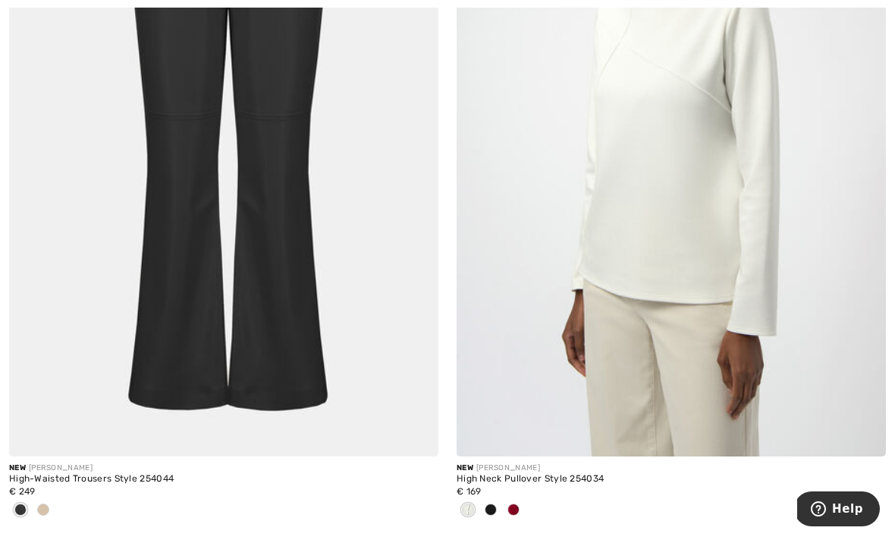
click at [666, 259] on img at bounding box center [672, 134] width 430 height 644
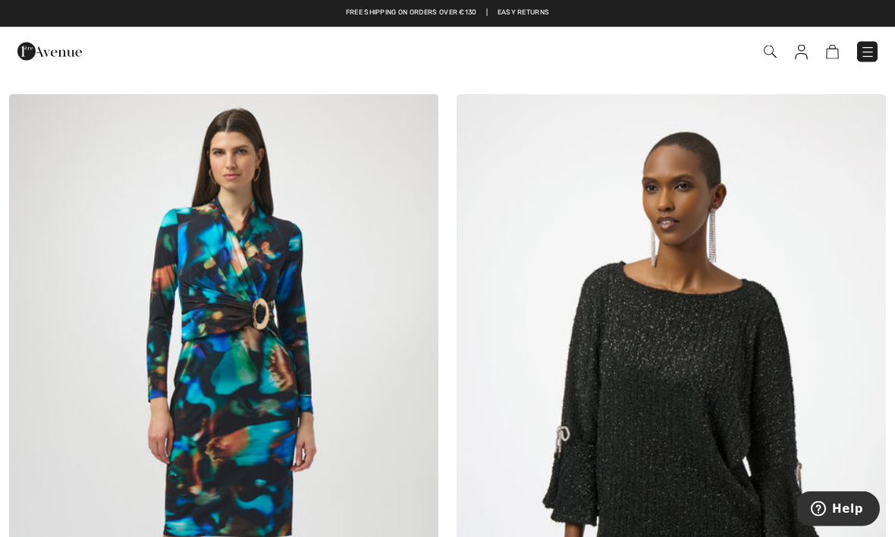
scroll to position [8871, 0]
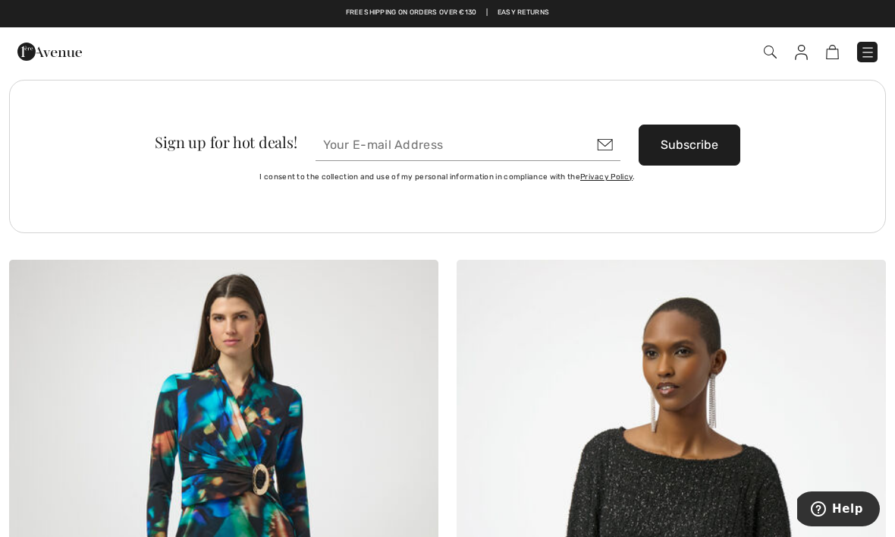
click at [873, 49] on img at bounding box center [868, 52] width 15 height 15
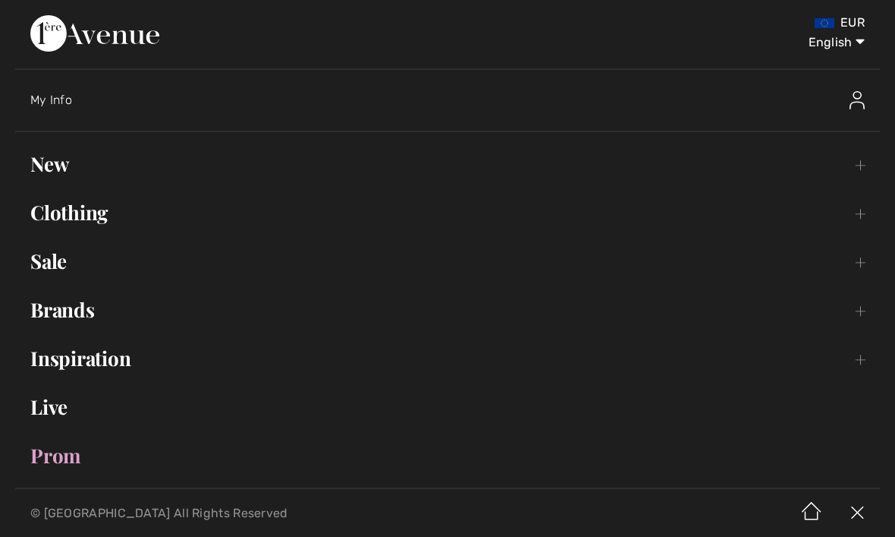
click at [103, 225] on link "Clothing Toggle submenu" at bounding box center [447, 212] width 865 height 33
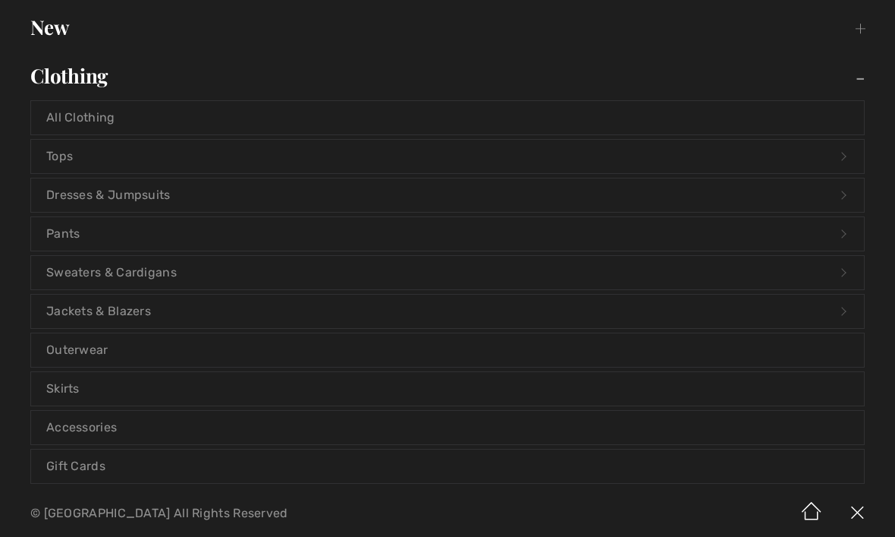
scroll to position [143, 0]
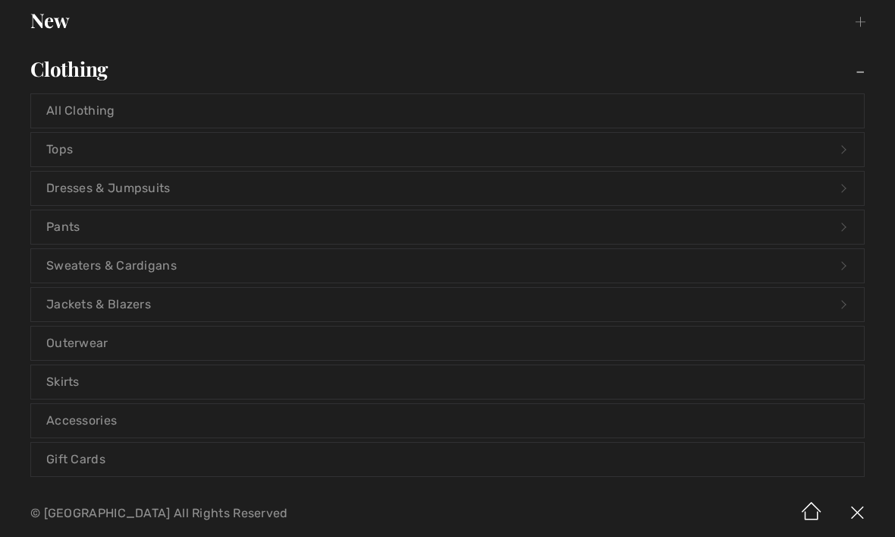
click at [190, 273] on link "Sweaters & Cardigans Open submenu" at bounding box center [447, 265] width 833 height 33
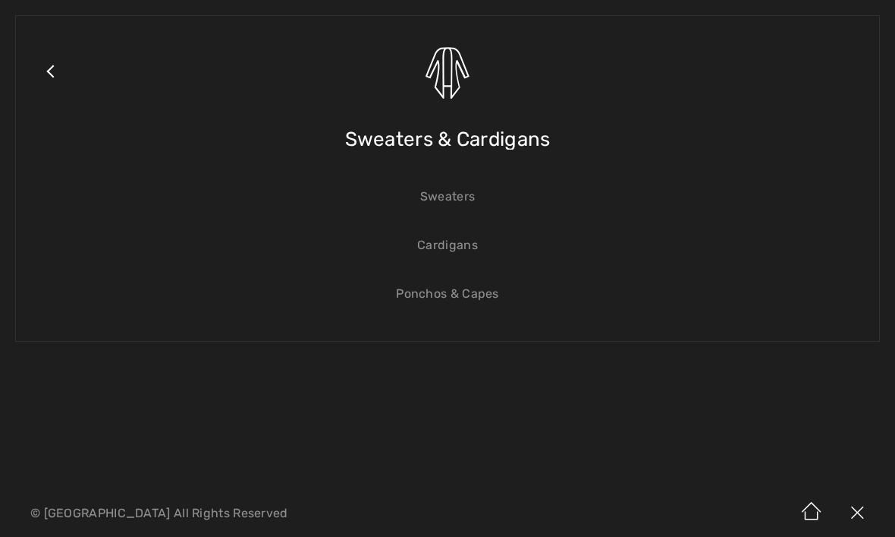
click at [455, 197] on link "Sweaters" at bounding box center [447, 196] width 833 height 33
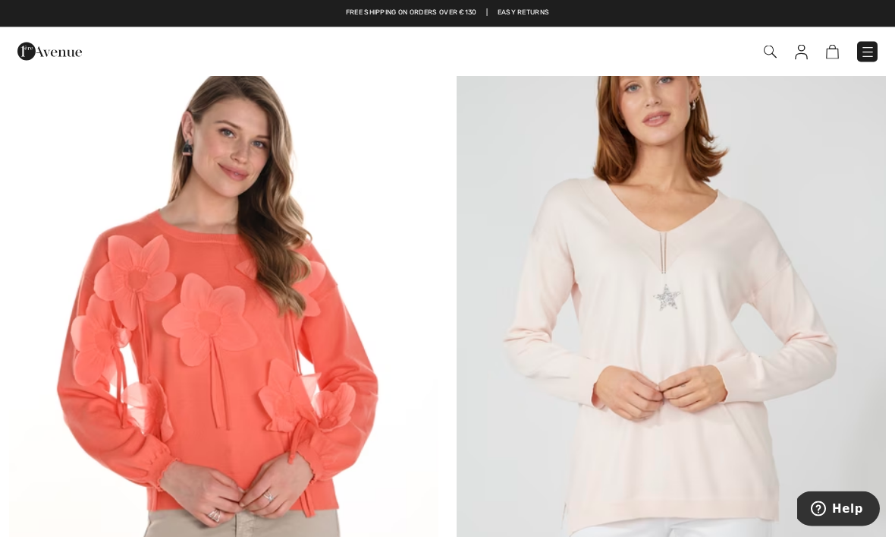
scroll to position [11266, 0]
